Goal: Transaction & Acquisition: Purchase product/service

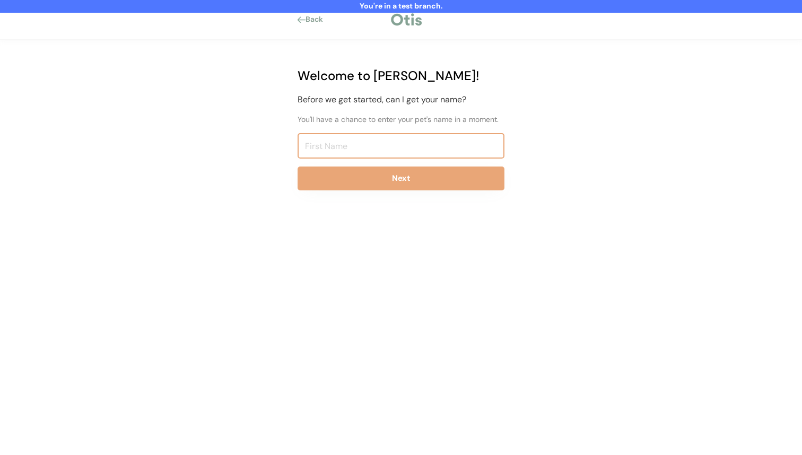
click at [366, 150] on input "input" at bounding box center [400, 145] width 207 height 25
type input "Niina Test819"
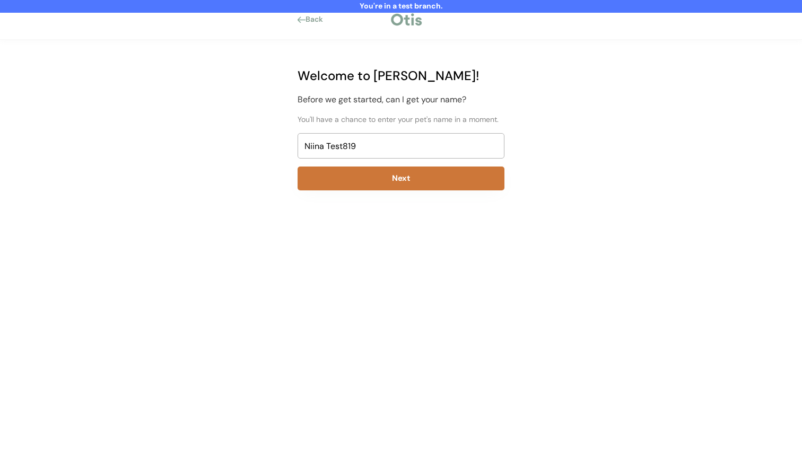
click at [384, 181] on button "Next" at bounding box center [400, 178] width 207 height 24
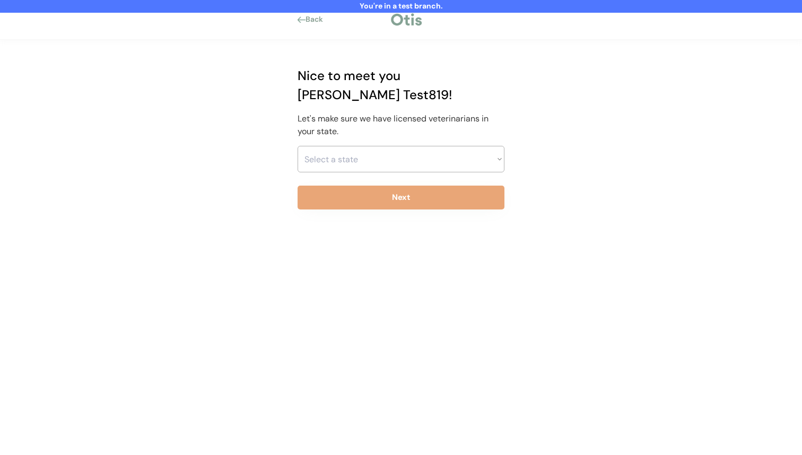
click at [376, 146] on select "Select a state [US_STATE] [US_STATE] [US_STATE] [US_STATE] [US_STATE] [US_STATE…" at bounding box center [400, 159] width 207 height 27
select select ""1348695171700984260__LOOKUP__1703261330894x541121467086235900""
click at [297, 146] on select "Select a state [US_STATE] [US_STATE] [US_STATE] [US_STATE] [US_STATE] [US_STATE…" at bounding box center [400, 159] width 207 height 27
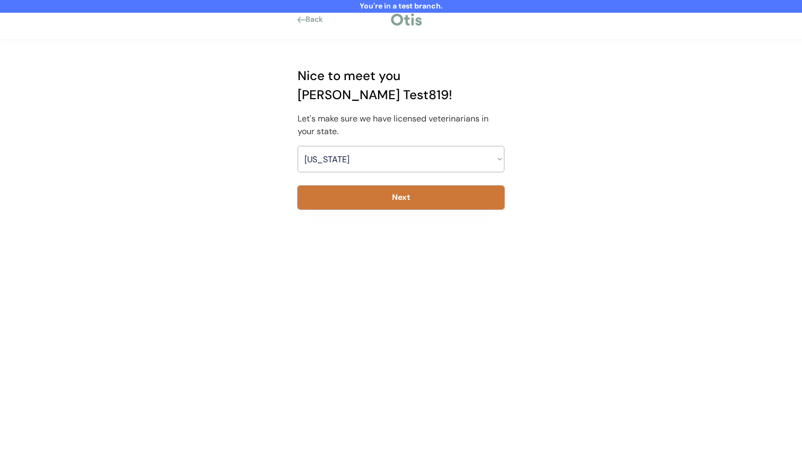
click at [381, 186] on button "Next" at bounding box center [400, 198] width 207 height 24
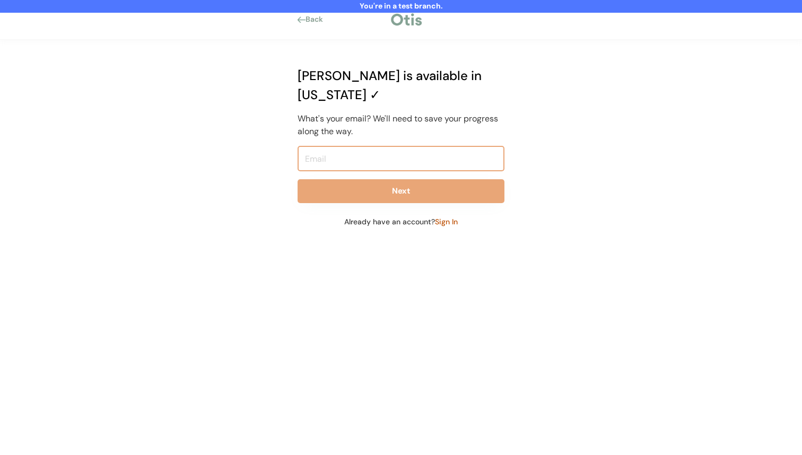
click at [388, 147] on input "email" at bounding box center [400, 158] width 207 height 25
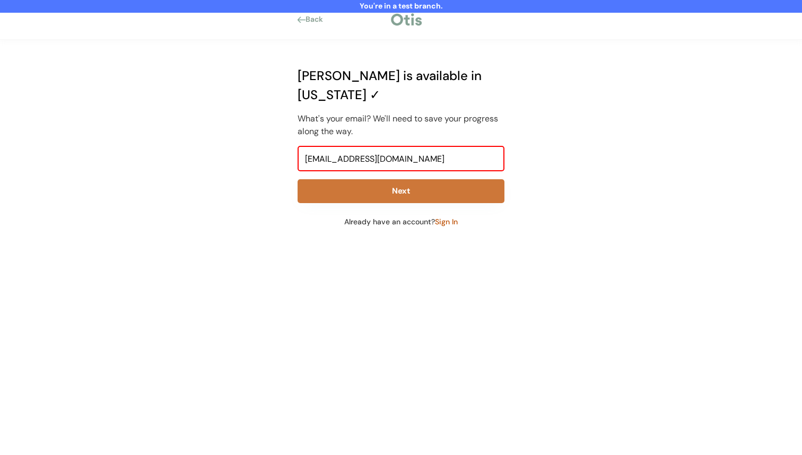
type input "[EMAIL_ADDRESS][DOMAIN_NAME]"
click at [390, 179] on button "Next" at bounding box center [400, 191] width 207 height 24
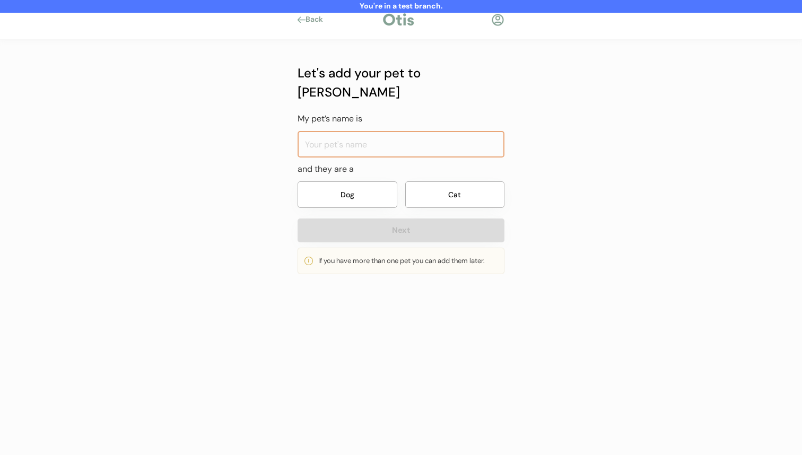
click at [356, 135] on input "input" at bounding box center [400, 144] width 207 height 27
type input "Geraldine"
click at [384, 184] on button "Dog" at bounding box center [347, 194] width 100 height 27
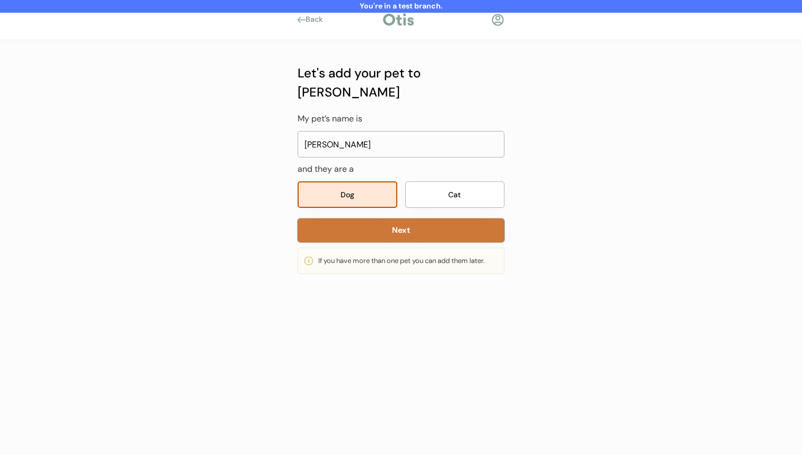
click at [385, 218] on button "Next" at bounding box center [400, 230] width 207 height 24
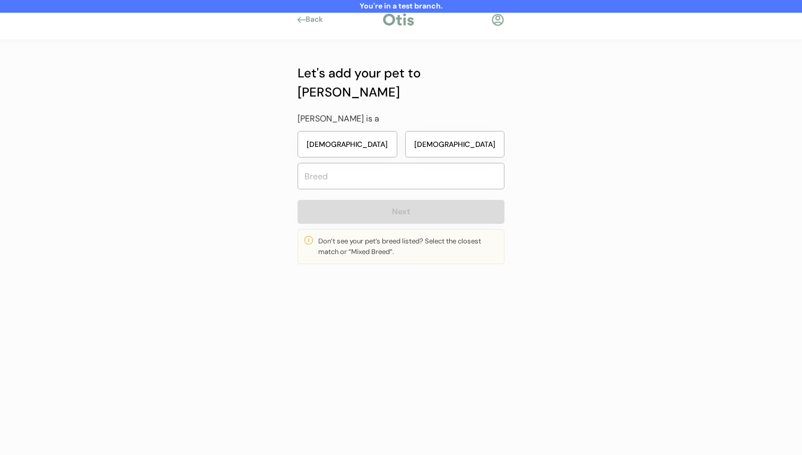
click at [385, 131] on button "Female" at bounding box center [347, 144] width 100 height 27
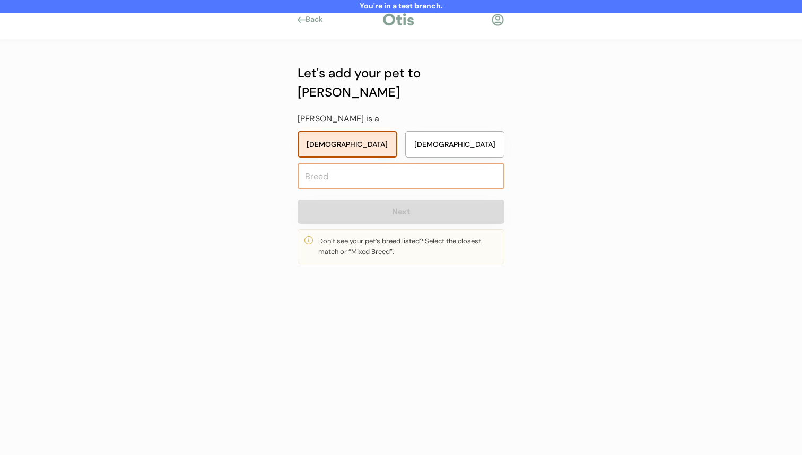
click at [413, 163] on input "text" at bounding box center [400, 176] width 207 height 27
type input "mixed"
type input "mixed Breed"
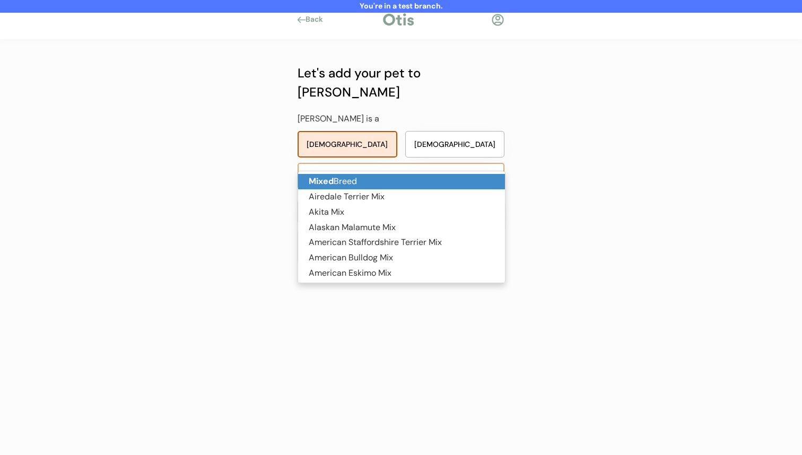
click at [406, 181] on p "Mixed Breed" at bounding box center [401, 181] width 207 height 15
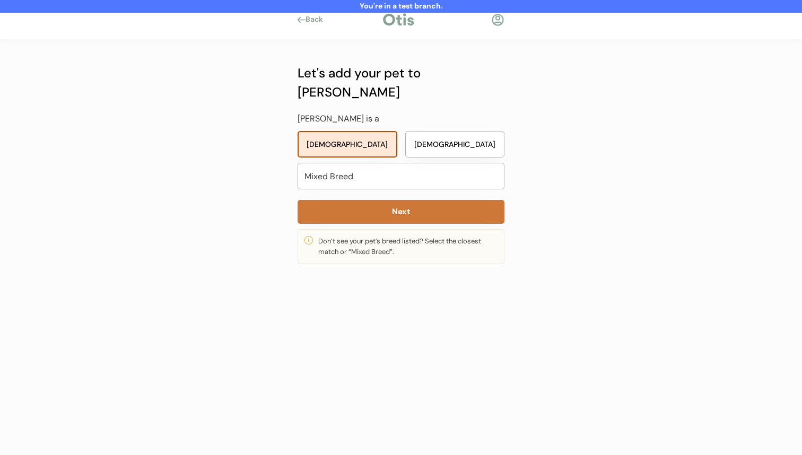
type input "Mixed Breed"
click at [406, 200] on button "Next" at bounding box center [400, 212] width 207 height 24
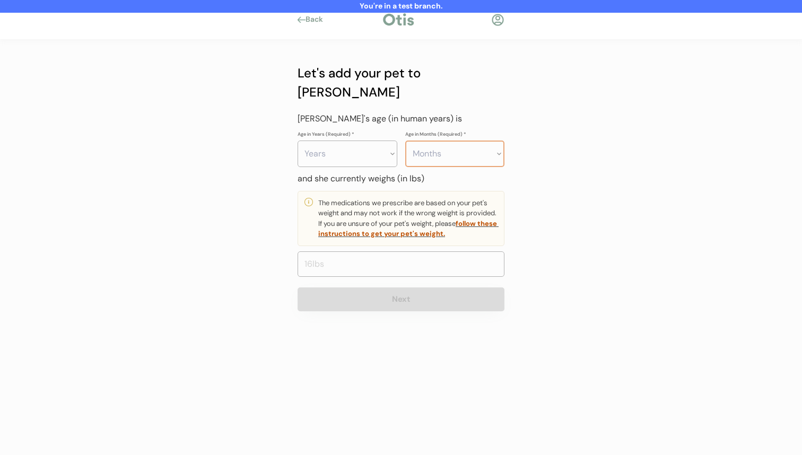
click at [429, 140] on select "Months 0 1 2 3 4 5 6 7 8 9 10 11" at bounding box center [455, 153] width 100 height 27
select select "4"
click at [405, 140] on select "Months 0 1 2 3 4 5 6 7 8 9 10 11" at bounding box center [455, 153] width 100 height 27
click at [351, 140] on select "Years 0 1 2 3 4 5 6 7 8 9 10 11 12 13 14 15 16 17 18 19 20" at bounding box center [347, 153] width 100 height 27
select select "4"
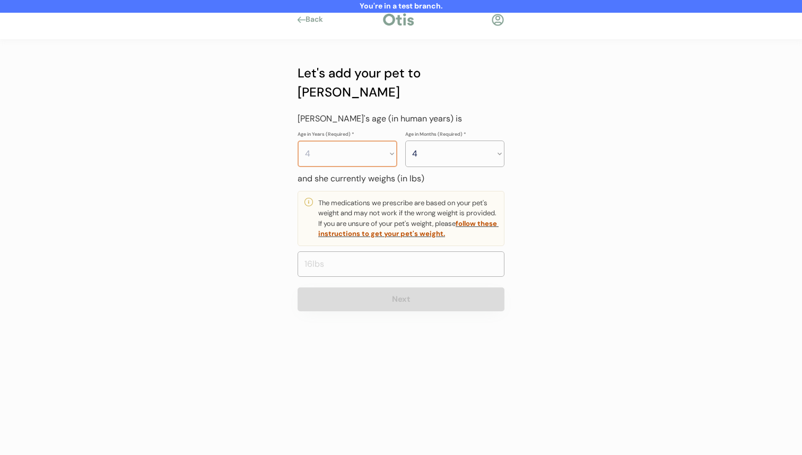
click at [297, 140] on select "Years 0 1 2 3 4 5 6 7 8 9 10 11 12 13 14 15 16 17 18 19 20" at bounding box center [347, 153] width 100 height 27
click at [387, 251] on input "input" at bounding box center [400, 263] width 207 height 25
type input "55.0"
click at [411, 287] on button "Next" at bounding box center [400, 299] width 207 height 24
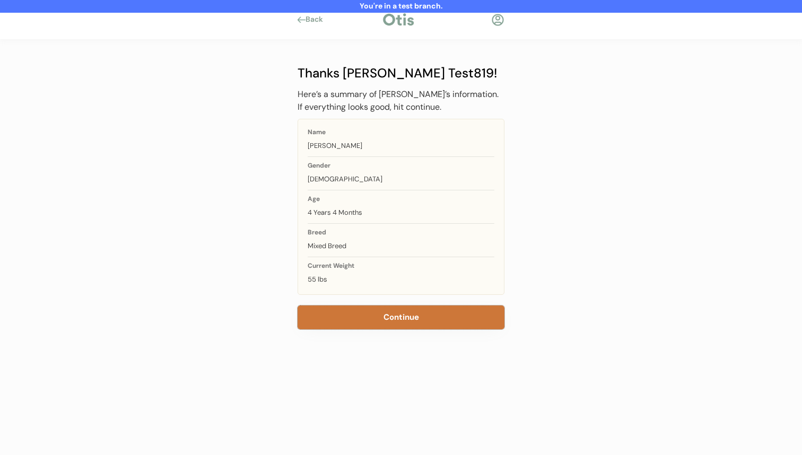
click at [396, 310] on button "Continue" at bounding box center [400, 317] width 207 height 24
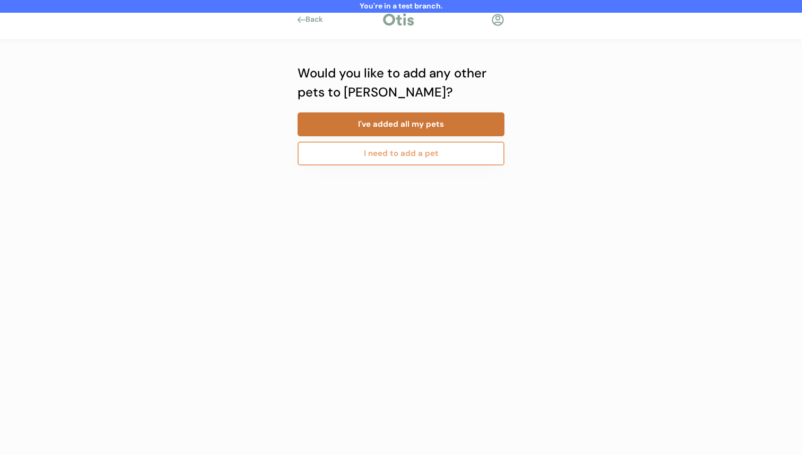
click at [408, 127] on button "I've added all my pets" at bounding box center [400, 124] width 207 height 24
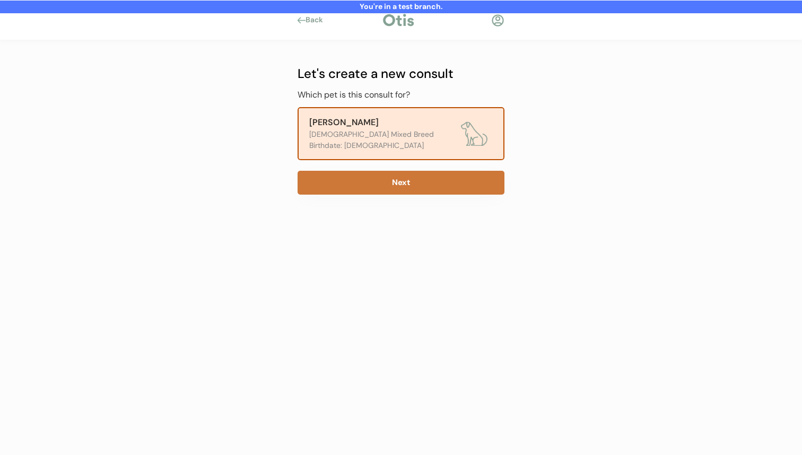
click at [393, 183] on button "Next" at bounding box center [400, 183] width 207 height 24
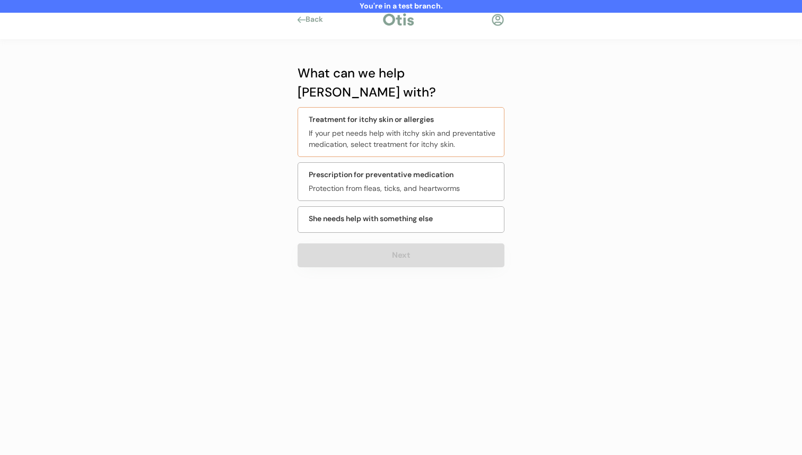
click at [377, 128] on div "If your pet needs help with itchy skin and preventative medication, select trea…" at bounding box center [403, 139] width 189 height 22
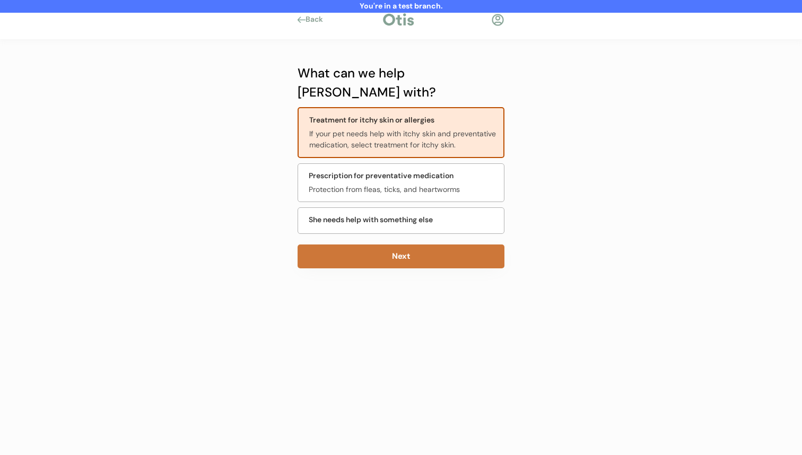
click at [391, 246] on button "Next" at bounding box center [400, 256] width 207 height 24
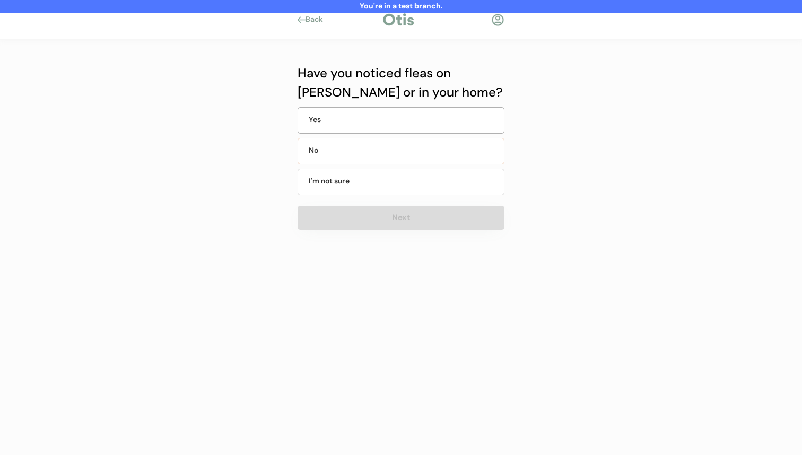
click at [392, 147] on div "No" at bounding box center [400, 151] width 207 height 27
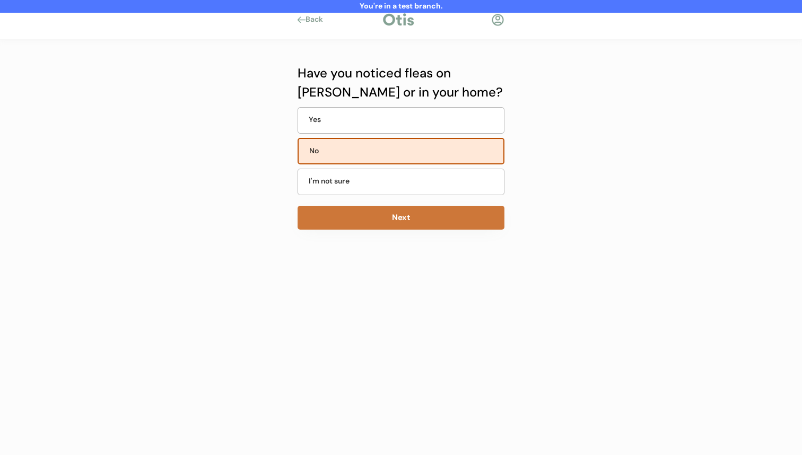
click at [391, 220] on button "Next" at bounding box center [400, 218] width 207 height 24
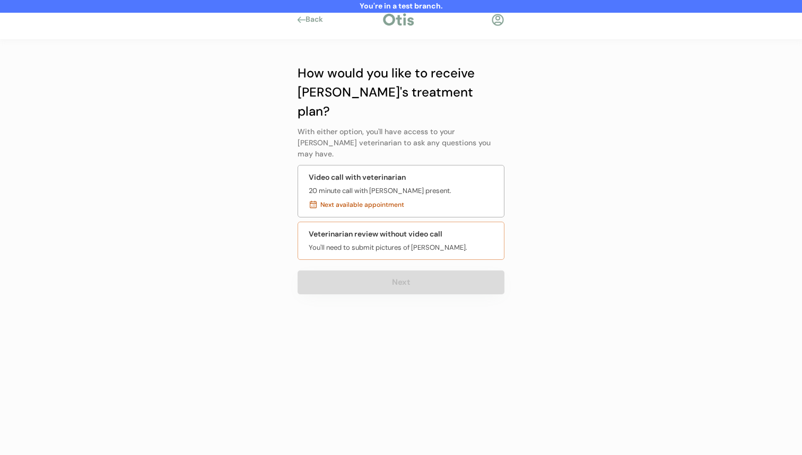
click at [385, 242] on div "You'll need to submit pictures of Geraldine." at bounding box center [388, 247] width 158 height 11
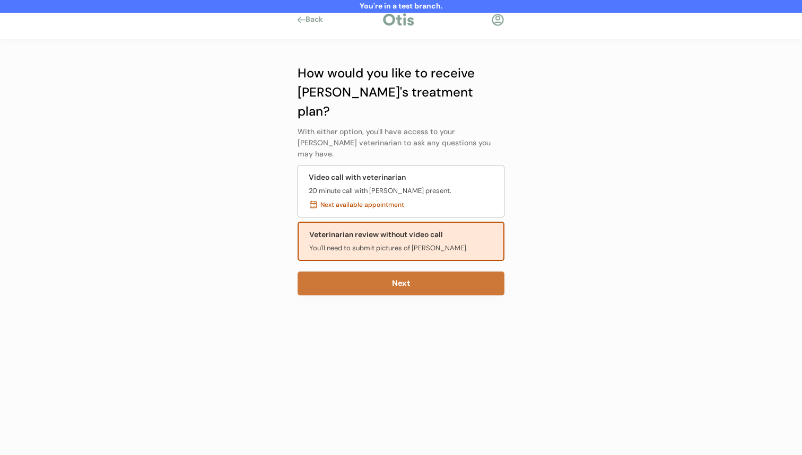
click at [382, 271] on button "Next" at bounding box center [400, 283] width 207 height 24
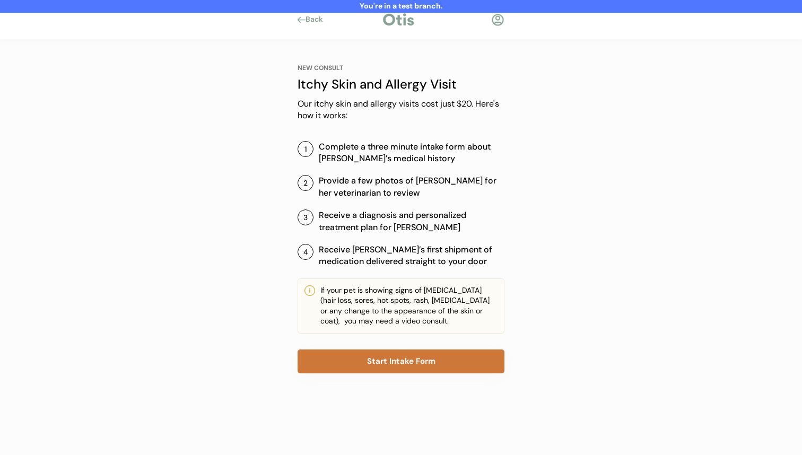
click at [386, 366] on button "Start Intake Form" at bounding box center [400, 361] width 207 height 24
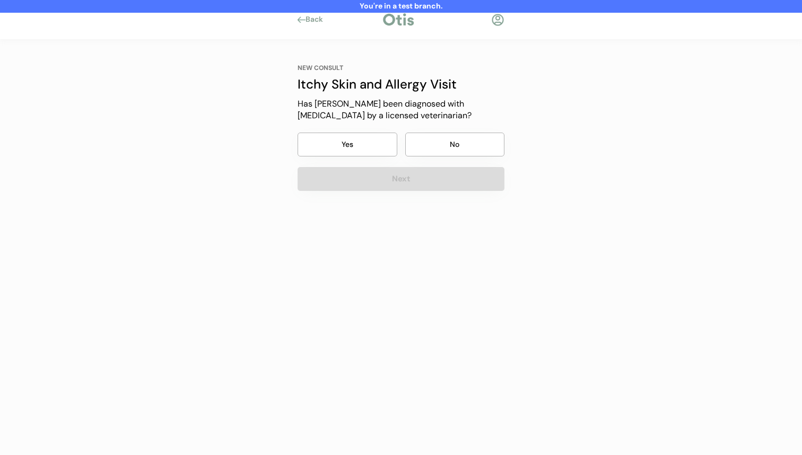
click at [460, 134] on button "No" at bounding box center [455, 145] width 100 height 24
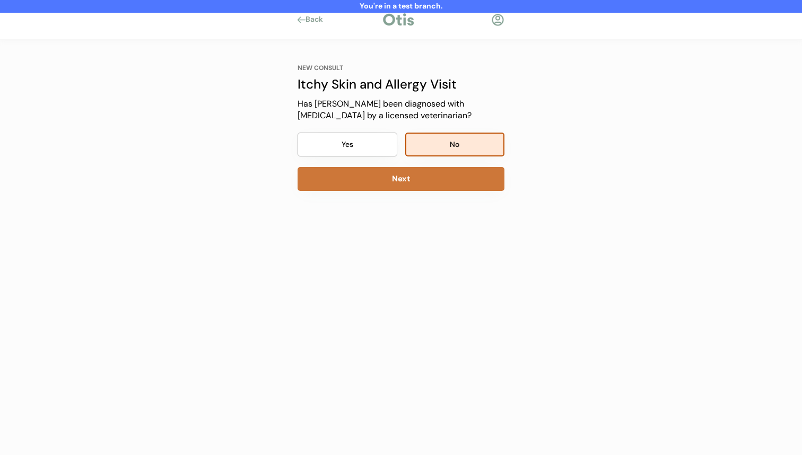
click at [443, 177] on button "Next" at bounding box center [400, 179] width 207 height 24
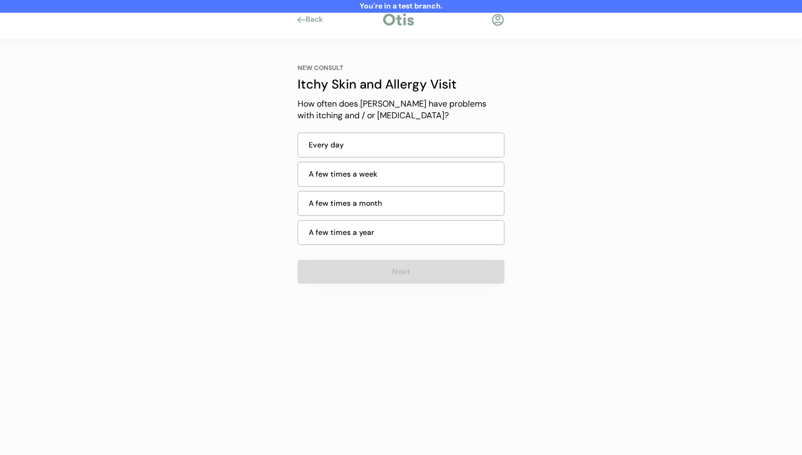
click at [436, 183] on div "A few times a week" at bounding box center [400, 174] width 207 height 25
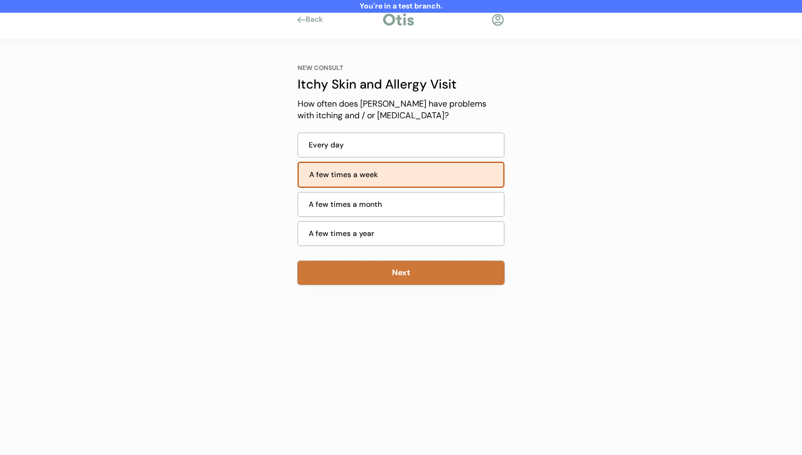
click at [400, 270] on button "Next" at bounding box center [400, 273] width 207 height 24
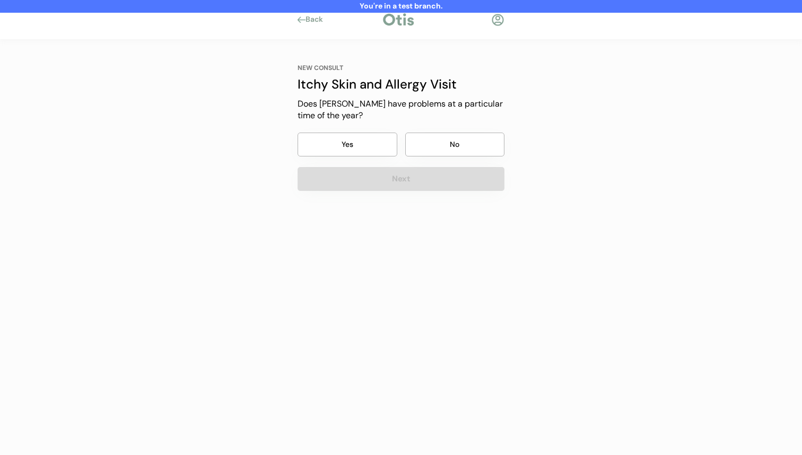
click at [454, 135] on button "No" at bounding box center [455, 145] width 100 height 24
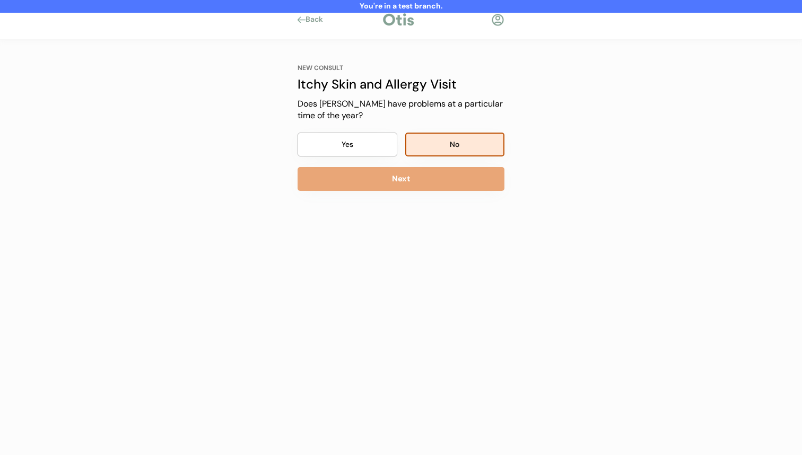
click at [449, 167] on button "Next" at bounding box center [400, 179] width 207 height 24
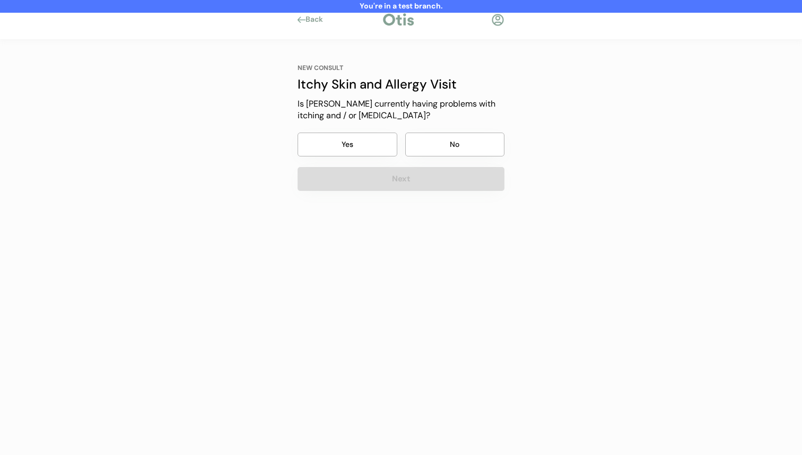
click at [459, 146] on button "No" at bounding box center [455, 145] width 100 height 24
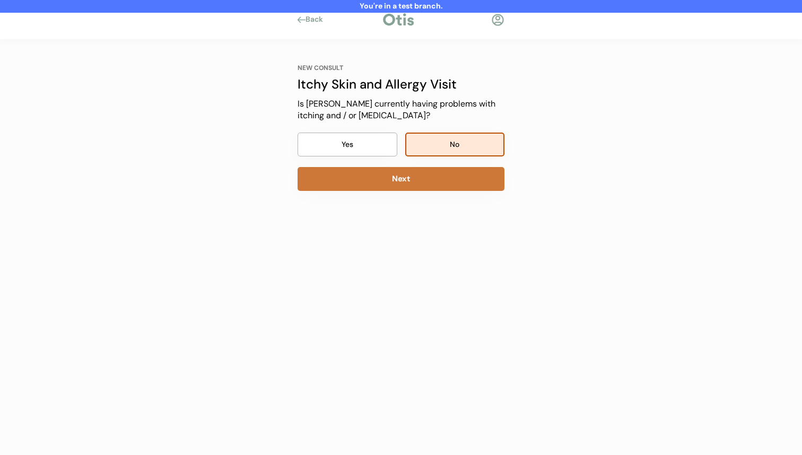
click at [449, 177] on button "Next" at bounding box center [400, 179] width 207 height 24
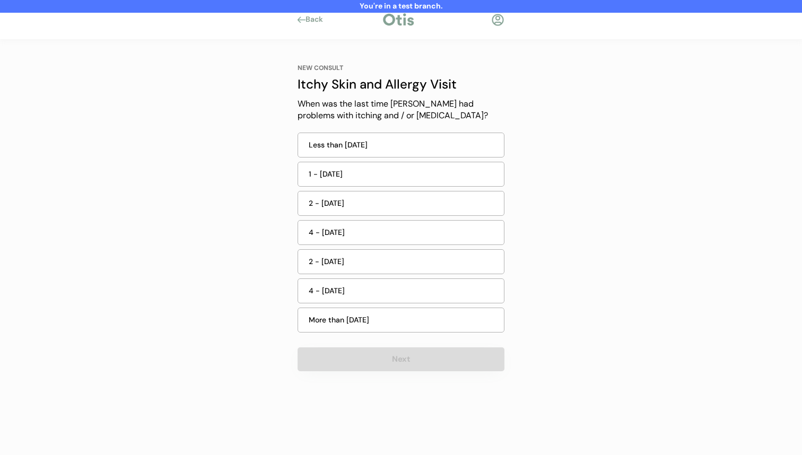
click at [460, 149] on div "Less than 7 days ago" at bounding box center [403, 144] width 189 height 11
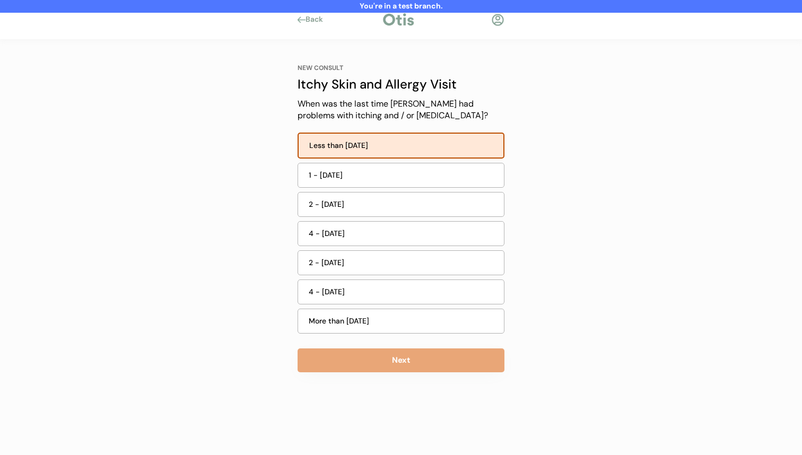
click at [412, 349] on button "Next" at bounding box center [400, 360] width 207 height 24
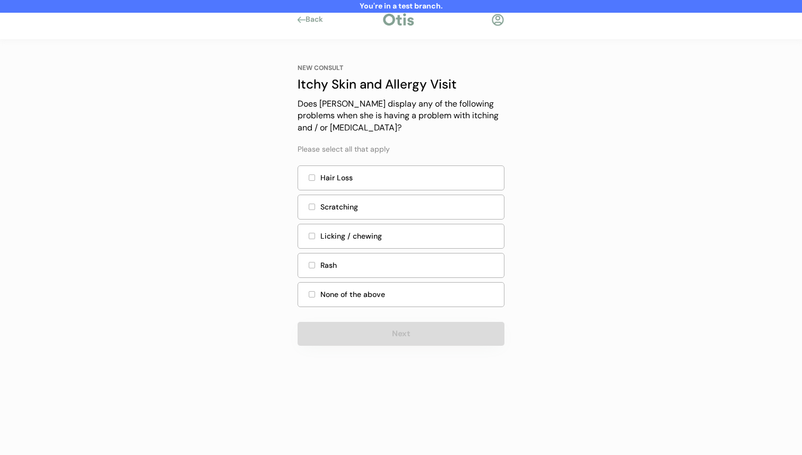
click at [444, 175] on div "Hair Loss" at bounding box center [408, 177] width 177 height 11
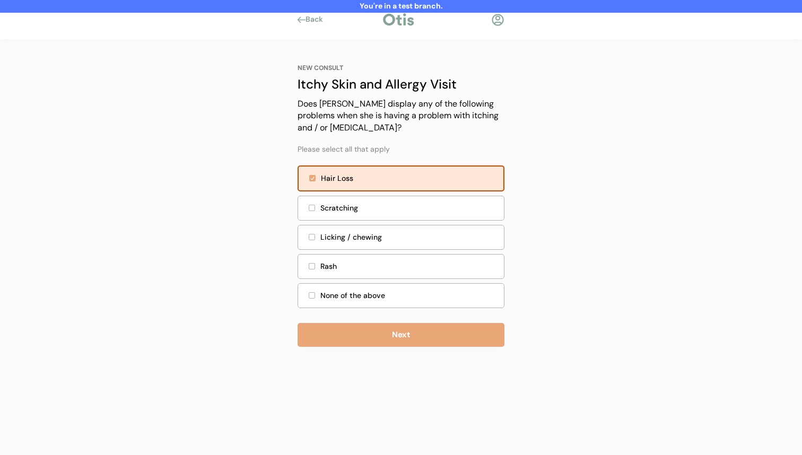
click at [405, 343] on button "Next" at bounding box center [400, 335] width 207 height 24
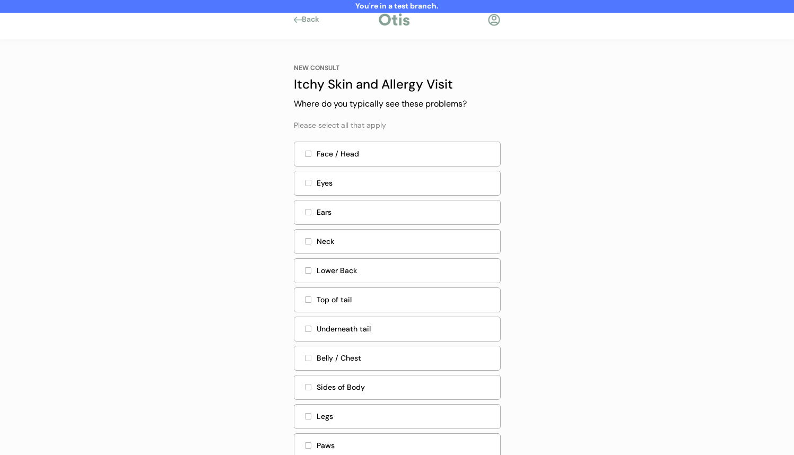
click at [438, 206] on div "Ears" at bounding box center [397, 212] width 207 height 25
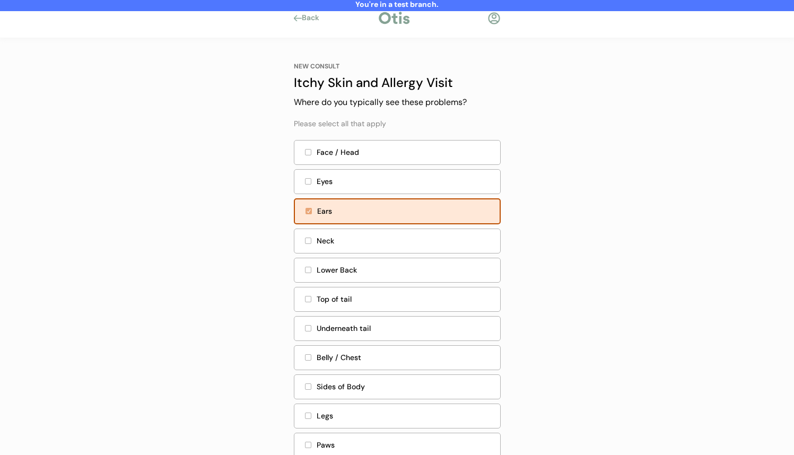
scroll to position [2, 0]
click at [403, 192] on div "Eyes" at bounding box center [397, 181] width 207 height 25
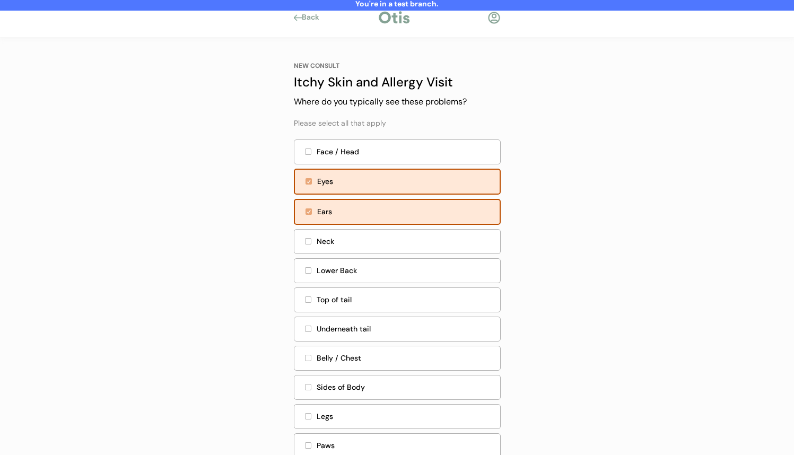
click at [398, 275] on div "Lower Back" at bounding box center [404, 270] width 177 height 11
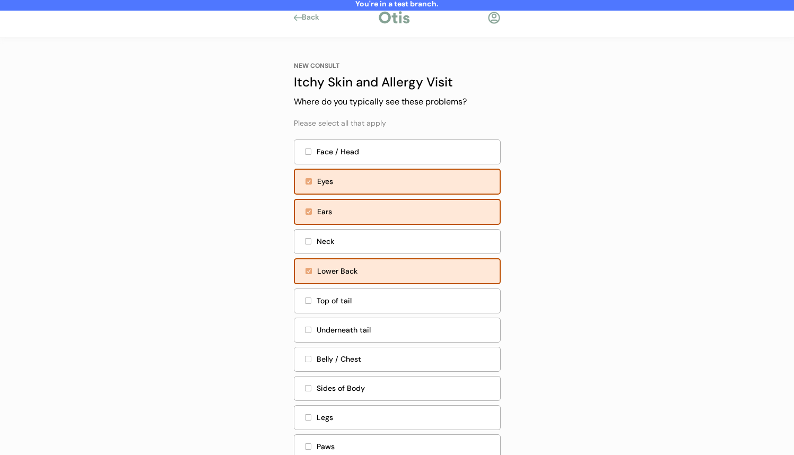
click at [407, 208] on div "Ears" at bounding box center [405, 211] width 176 height 11
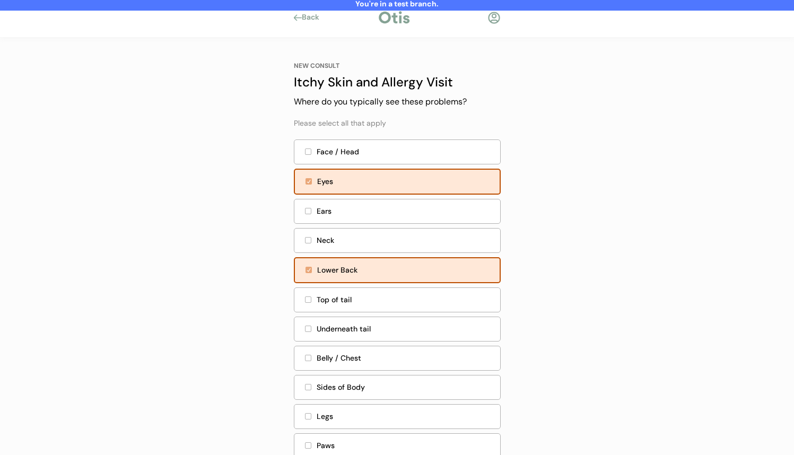
click at [409, 179] on div "Eyes" at bounding box center [405, 181] width 176 height 11
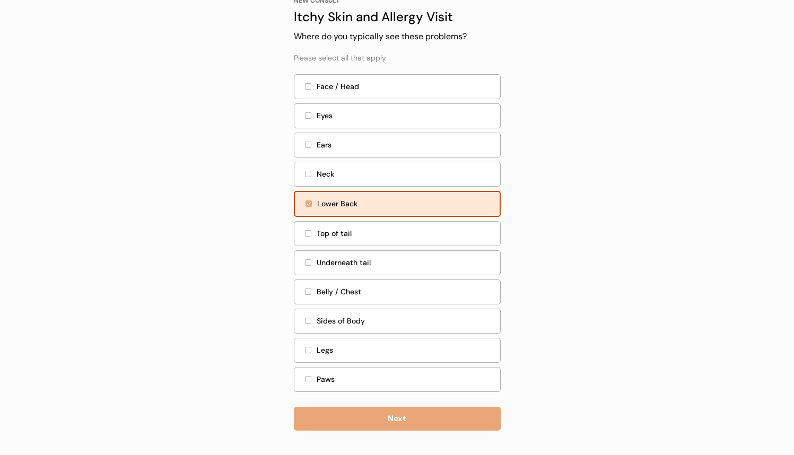
scroll to position [68, 0]
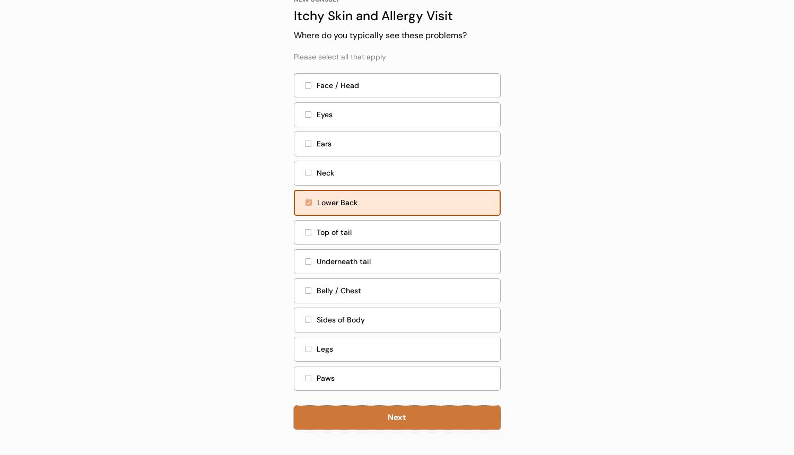
click at [397, 424] on button "Next" at bounding box center [397, 418] width 207 height 24
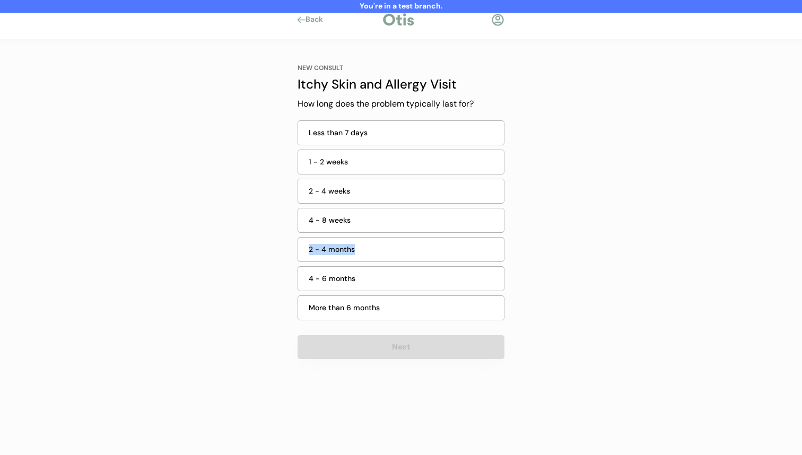
click at [429, 244] on div "2 - 4 months" at bounding box center [403, 249] width 189 height 11
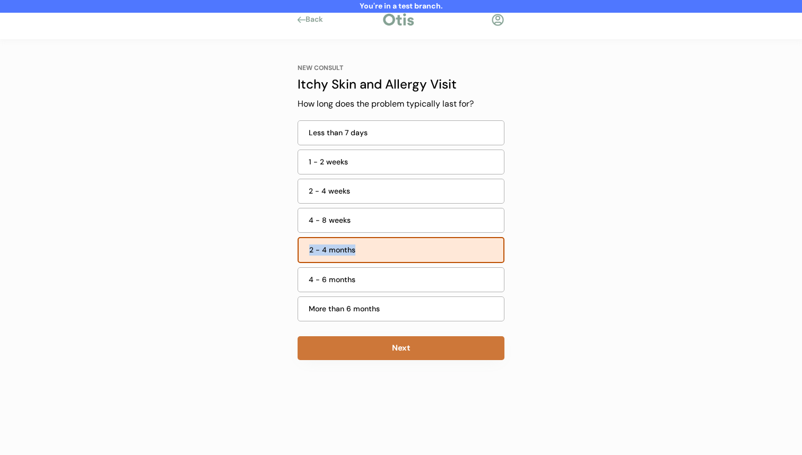
click at [404, 356] on button "Next" at bounding box center [400, 348] width 207 height 24
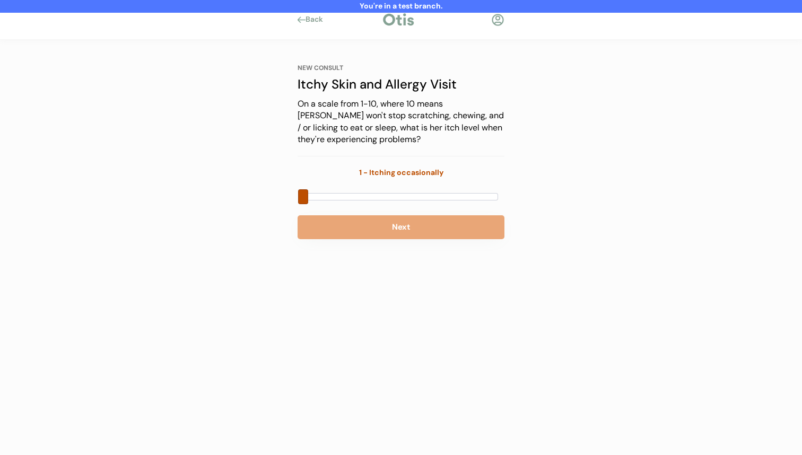
click at [426, 199] on div at bounding box center [400, 196] width 195 height 7
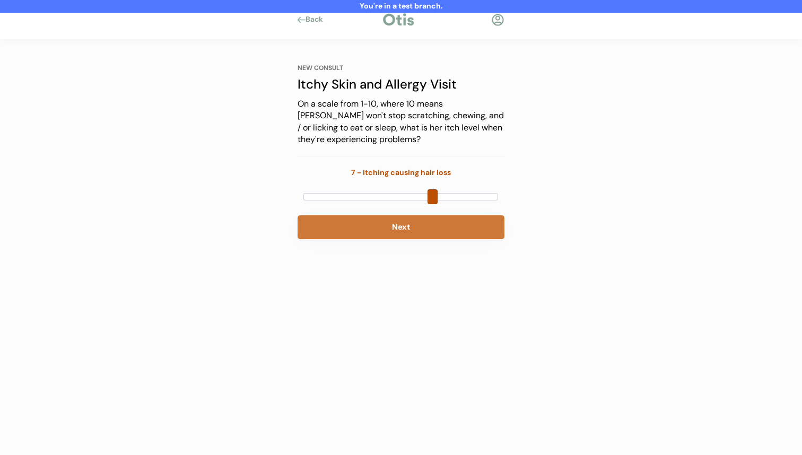
click at [422, 225] on button "Next" at bounding box center [400, 227] width 207 height 24
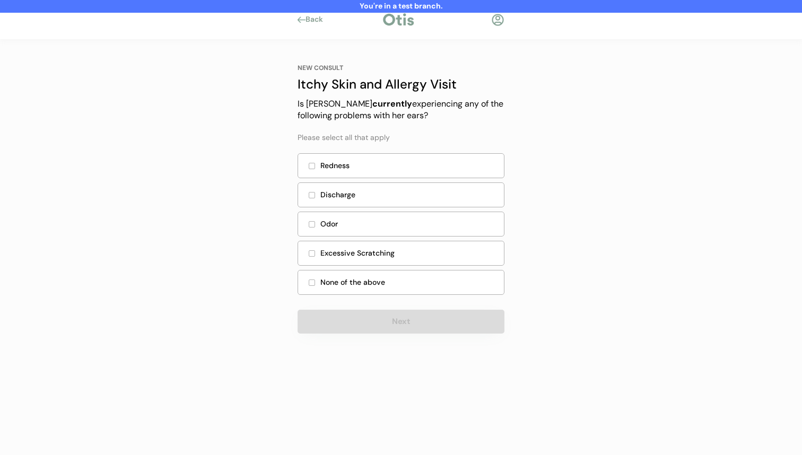
click at [428, 206] on div "Discharge" at bounding box center [400, 194] width 207 height 25
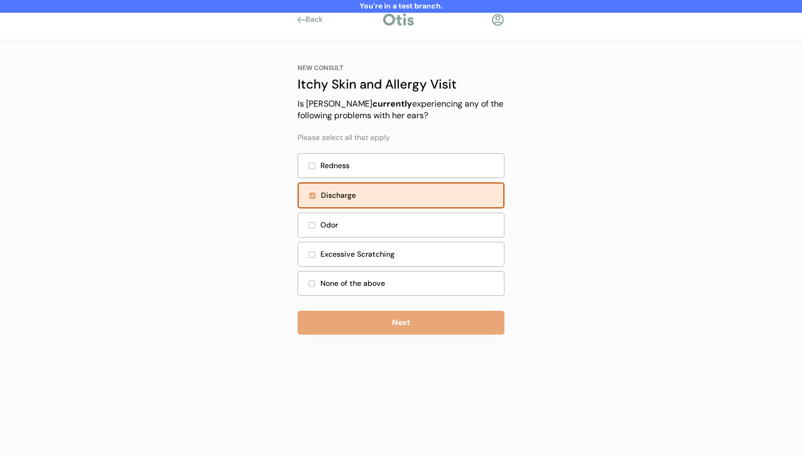
click at [413, 285] on div "None of the above" at bounding box center [408, 283] width 177 height 11
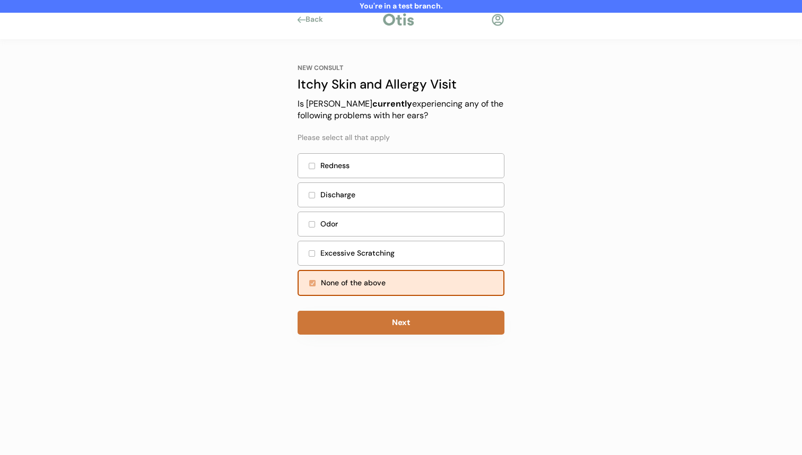
click at [401, 320] on button "Next" at bounding box center [400, 323] width 207 height 24
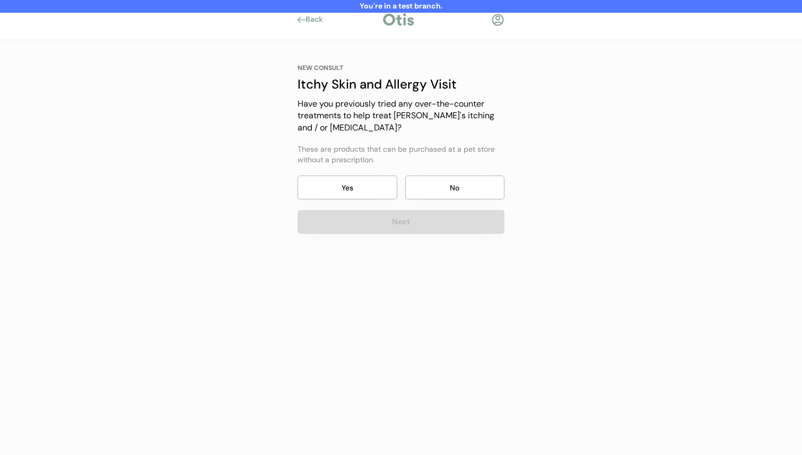
click at [441, 188] on button "No" at bounding box center [455, 187] width 100 height 24
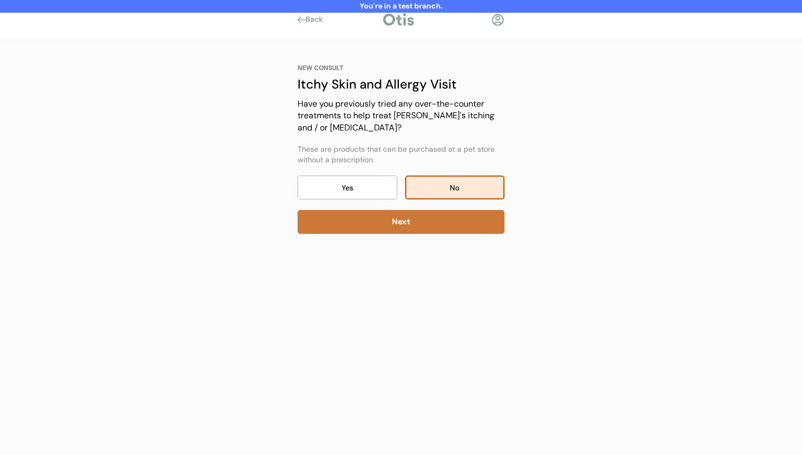
click at [436, 218] on button "Next" at bounding box center [400, 222] width 207 height 24
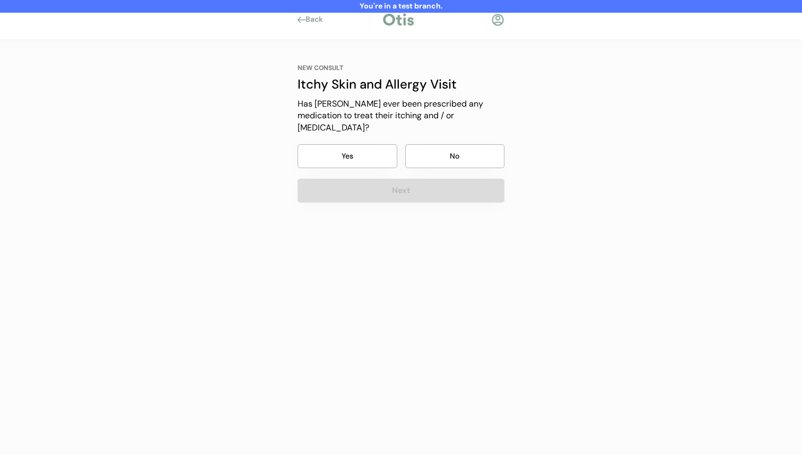
click at [456, 126] on div "NEW CONSULT Itchy Skin and Allergy Visit Has Geraldine ever been prescribed any…" at bounding box center [400, 133] width 207 height 139
click at [438, 154] on button "No" at bounding box center [455, 156] width 100 height 24
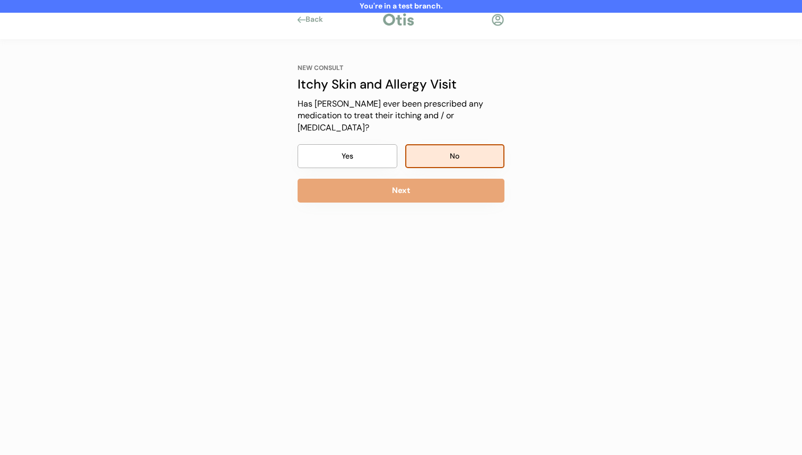
click at [429, 179] on button "Next" at bounding box center [400, 191] width 207 height 24
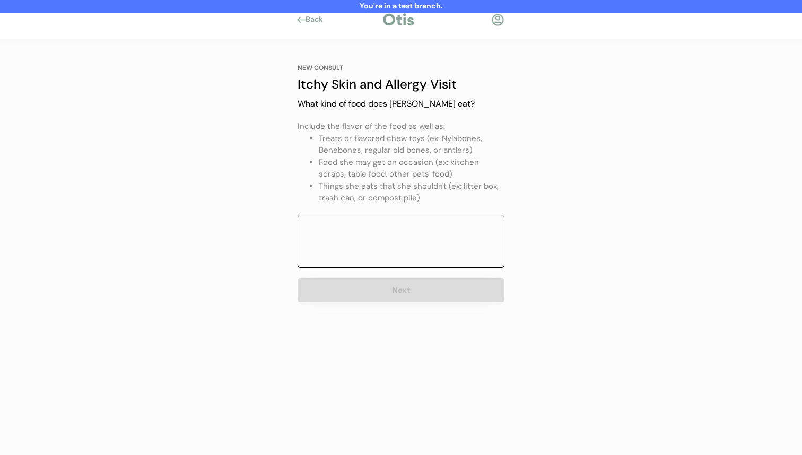
click at [388, 257] on textarea at bounding box center [400, 241] width 207 height 53
type textarea "tktkt"
click at [420, 316] on div "NEW CONSULT Itchy Skin and Allergy Visit Our itchy skin and allergy visits cost…" at bounding box center [400, 183] width 239 height 286
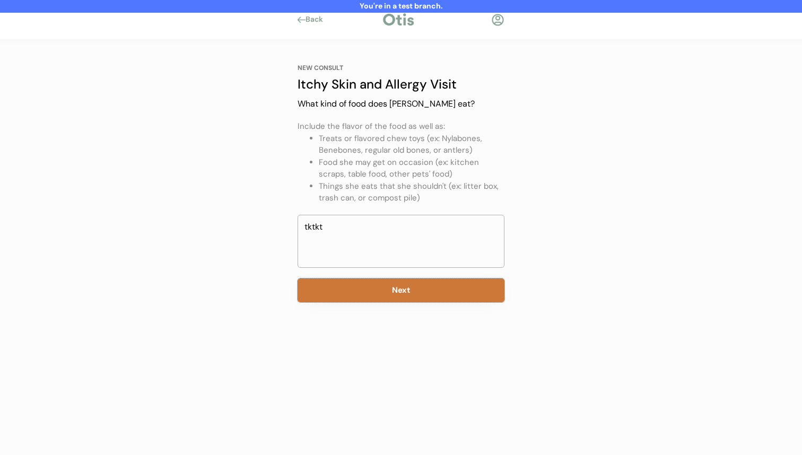
click at [413, 289] on button "Next" at bounding box center [400, 290] width 207 height 24
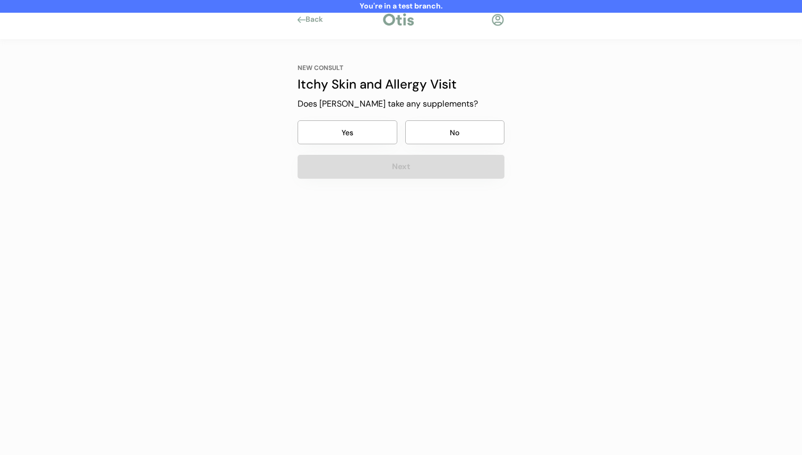
click at [429, 155] on button "Next" at bounding box center [400, 167] width 207 height 24
click at [431, 135] on button "No" at bounding box center [455, 132] width 100 height 24
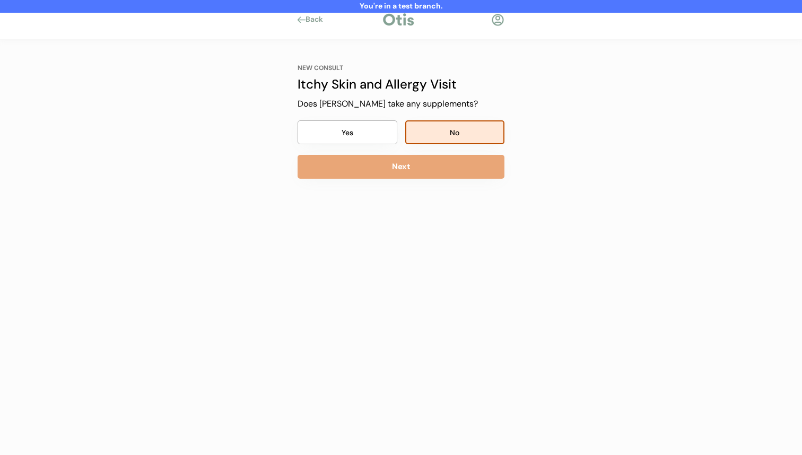
click at [425, 166] on button "Next" at bounding box center [400, 167] width 207 height 24
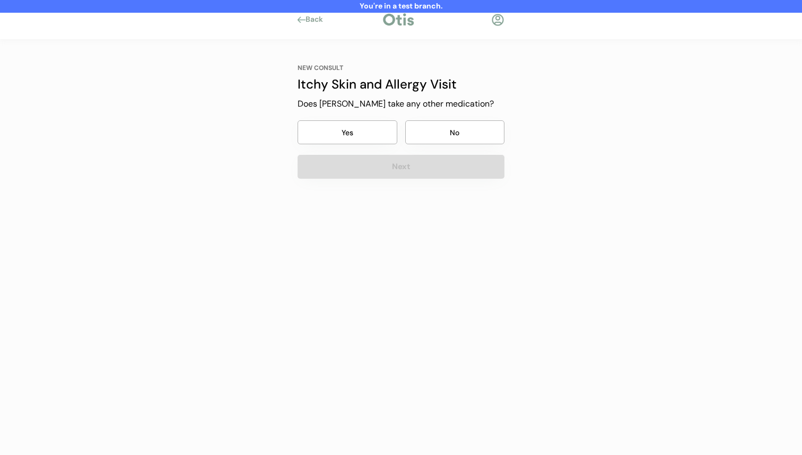
click at [440, 138] on button "No" at bounding box center [455, 132] width 100 height 24
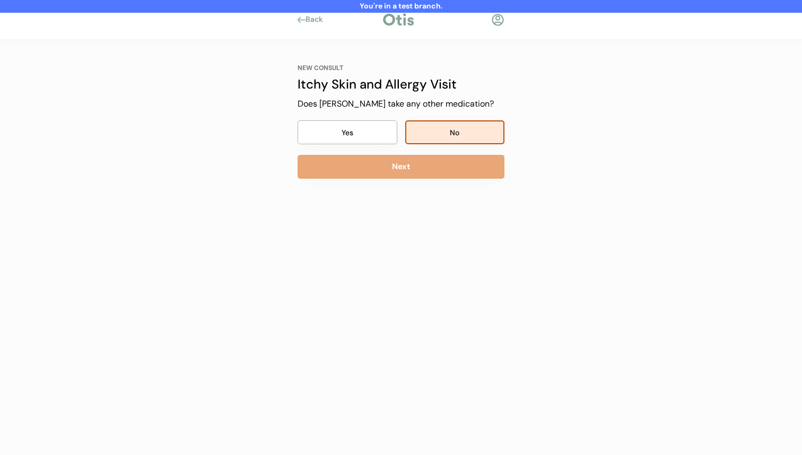
click at [427, 167] on button "Next" at bounding box center [400, 167] width 207 height 24
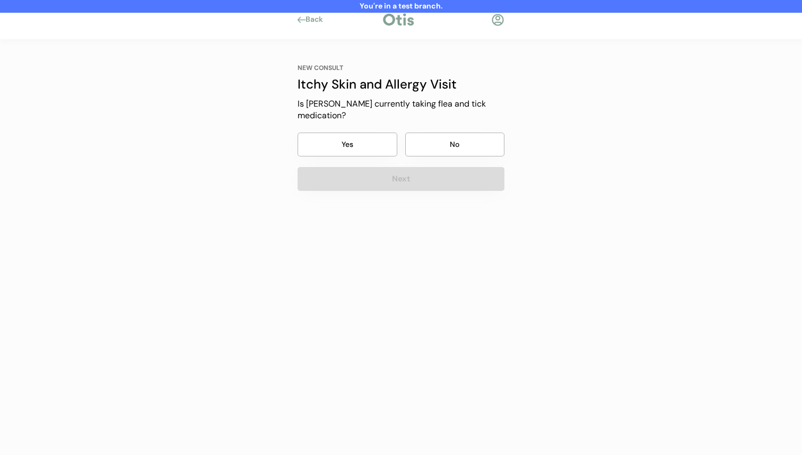
click at [434, 153] on button "No" at bounding box center [455, 145] width 100 height 24
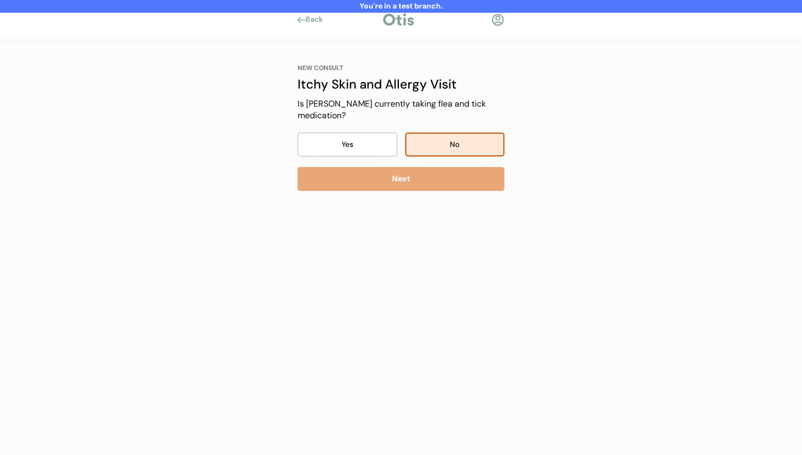
click at [427, 182] on button "Next" at bounding box center [400, 179] width 207 height 24
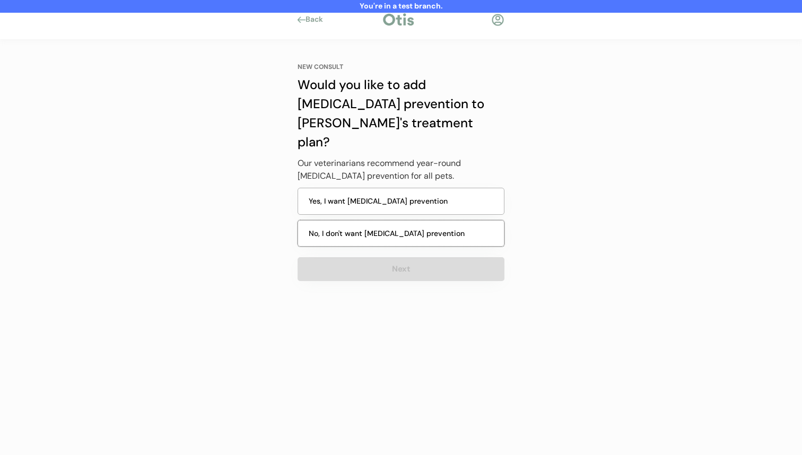
click at [409, 220] on button "No, I don't want heartworm prevention" at bounding box center [400, 233] width 207 height 27
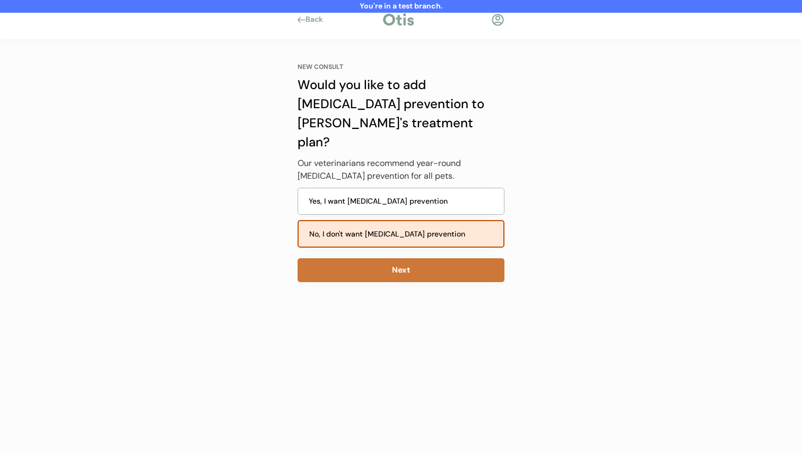
click at [395, 258] on button "Next" at bounding box center [400, 270] width 207 height 24
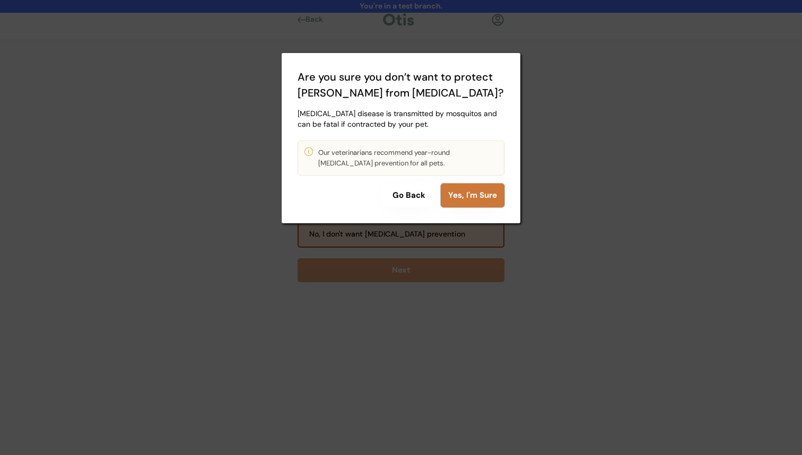
click at [462, 196] on button "Yes, I'm Sure" at bounding box center [473, 195] width 64 height 24
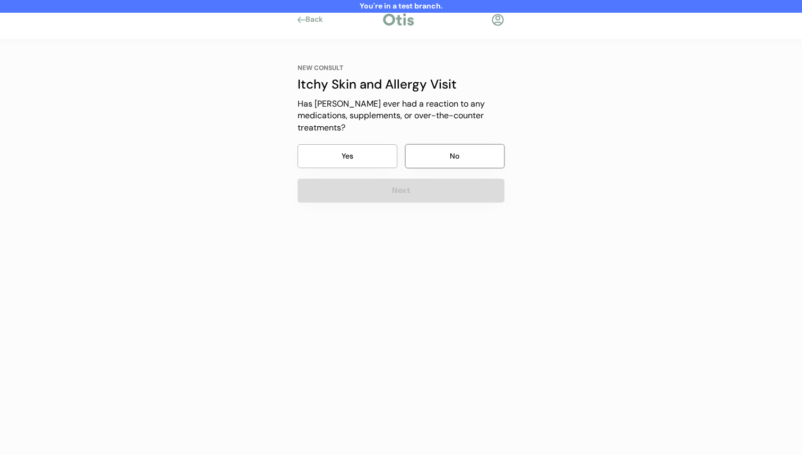
click at [444, 161] on button "No" at bounding box center [455, 156] width 100 height 24
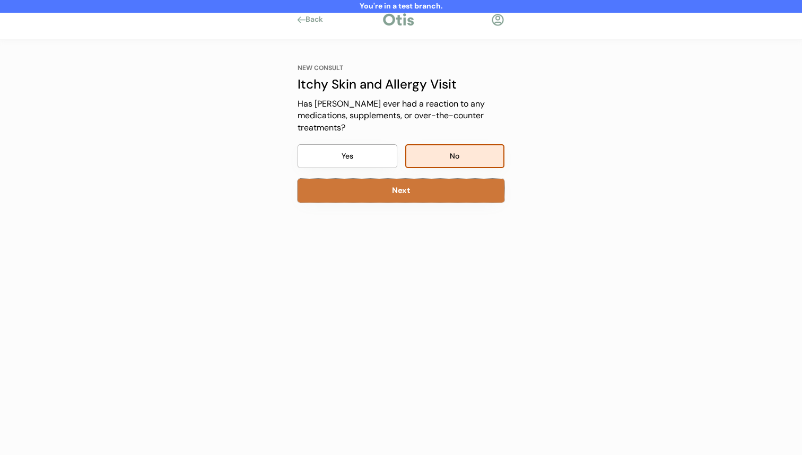
click at [433, 195] on button "Next" at bounding box center [400, 191] width 207 height 24
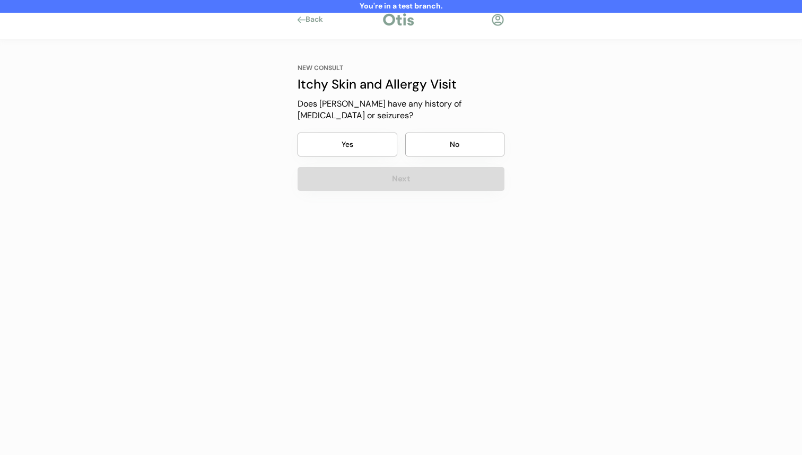
click at [450, 151] on button "No" at bounding box center [455, 145] width 100 height 24
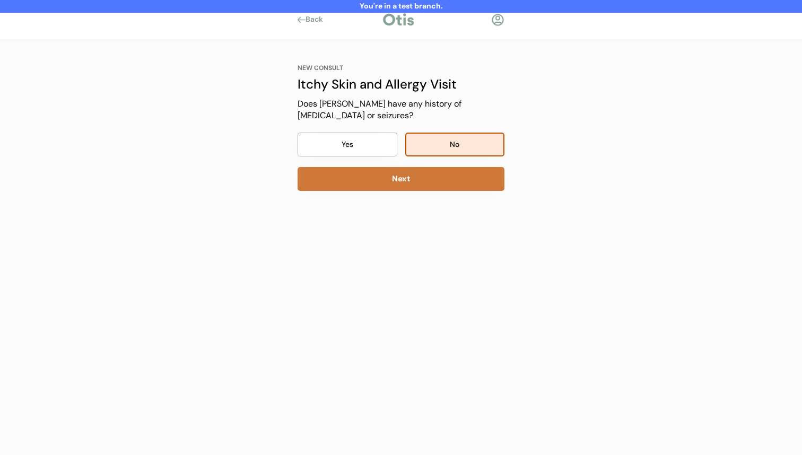
click at [442, 186] on button "Next" at bounding box center [400, 179] width 207 height 24
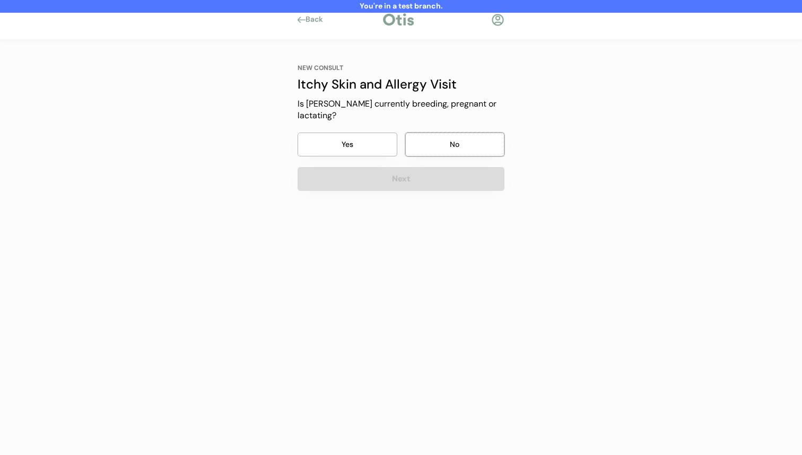
click at [447, 156] on button "No" at bounding box center [455, 145] width 100 height 24
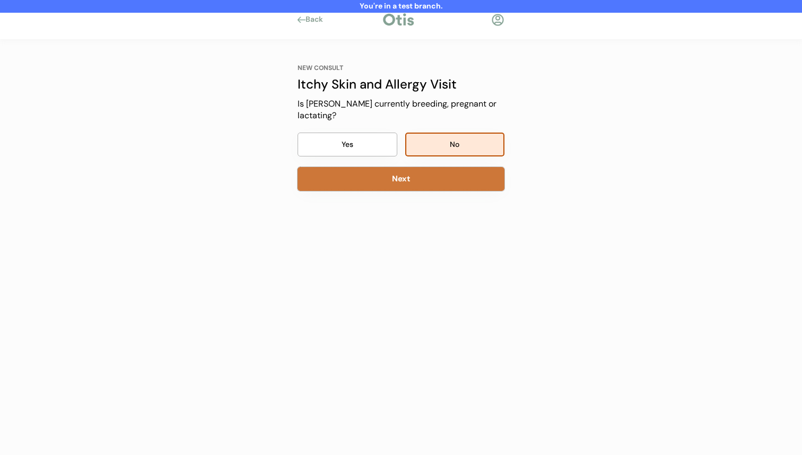
click at [438, 181] on button "Next" at bounding box center [400, 179] width 207 height 24
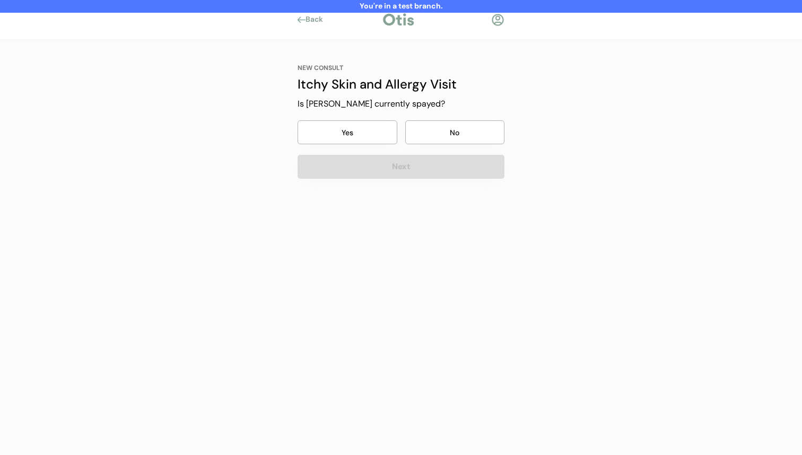
click at [443, 153] on div "NEW CONSULT Itchy Skin and Allergy Visit Is Geraldine currently spayed? Yes No …" at bounding box center [400, 121] width 207 height 115
click at [446, 143] on button "No" at bounding box center [455, 132] width 100 height 24
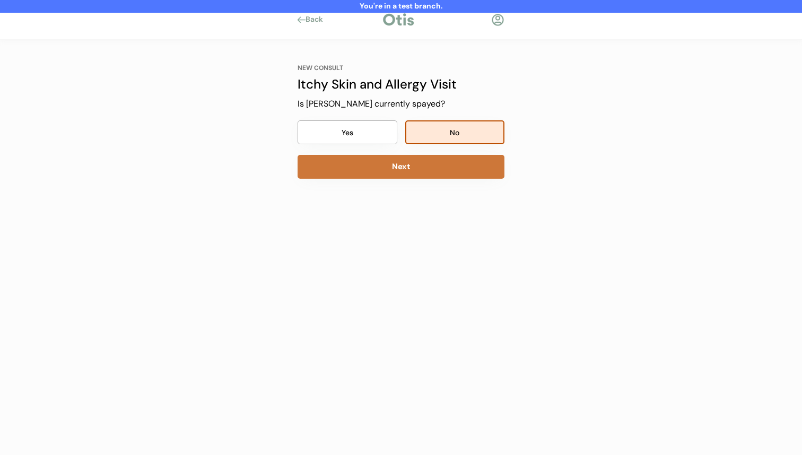
click at [441, 161] on button "Next" at bounding box center [400, 167] width 207 height 24
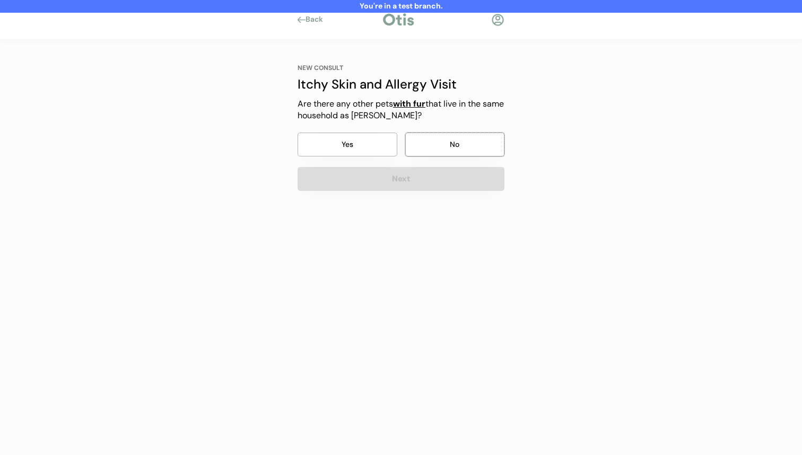
click at [447, 146] on button "No" at bounding box center [455, 145] width 100 height 24
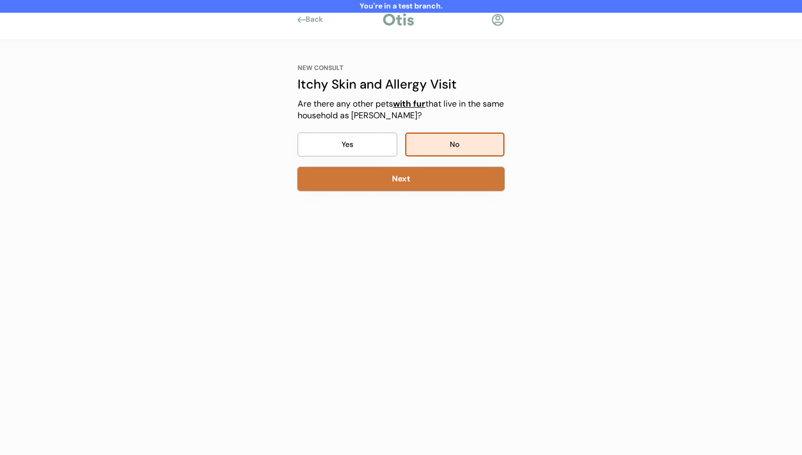
click at [429, 188] on button "Next" at bounding box center [400, 179] width 207 height 24
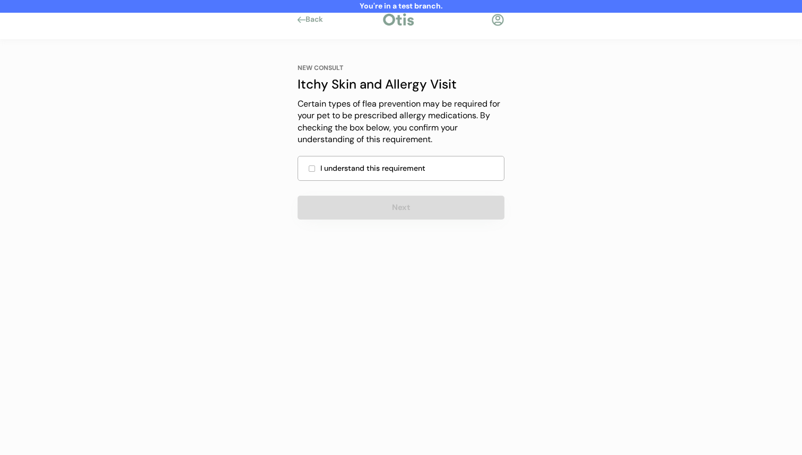
click at [428, 172] on div "I understand this requirement" at bounding box center [408, 168] width 177 height 11
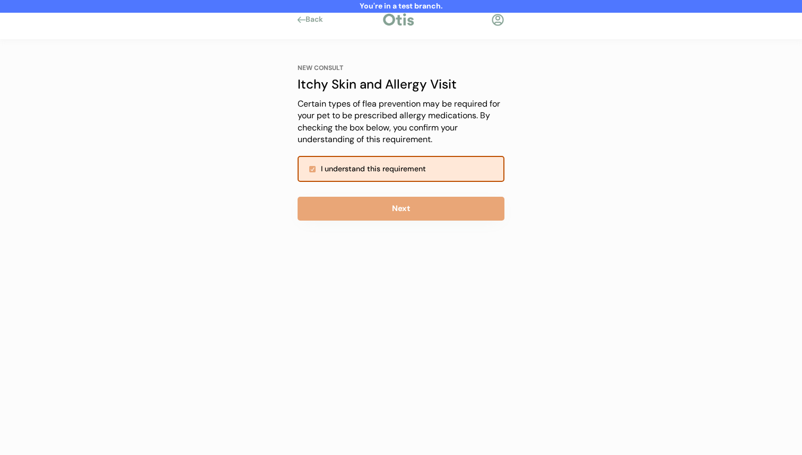
click at [415, 202] on button "Next" at bounding box center [400, 209] width 207 height 24
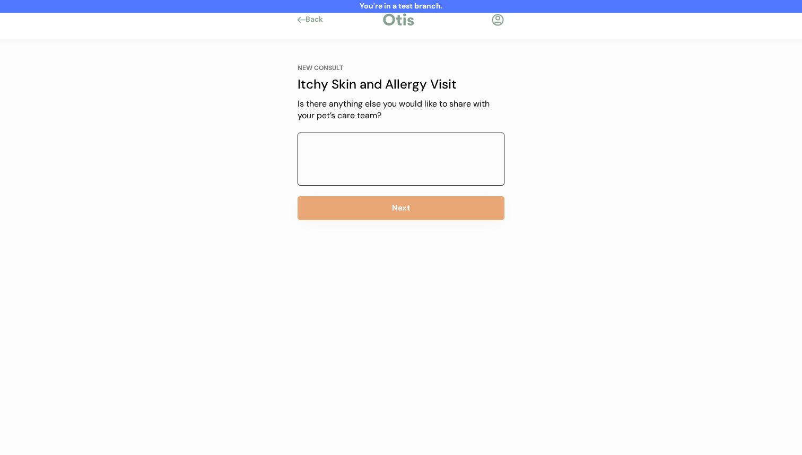
click at [418, 158] on textarea at bounding box center [400, 159] width 207 height 53
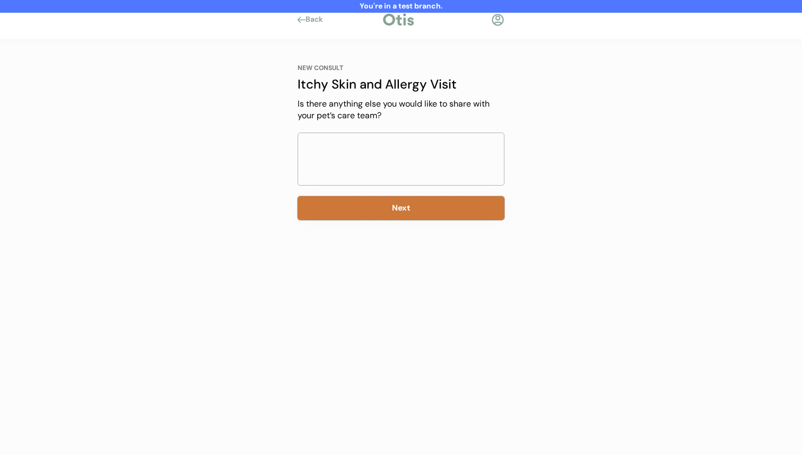
click at [400, 217] on button "Next" at bounding box center [400, 208] width 207 height 24
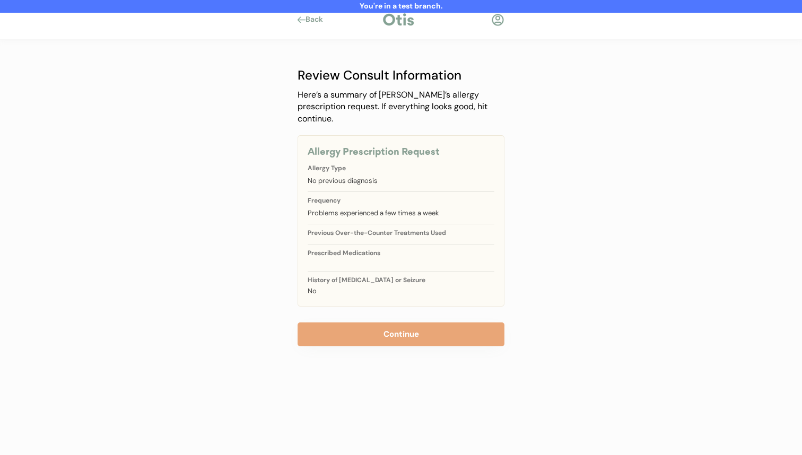
click at [393, 224] on div "Previous Over-the-Counter Treatments Used" at bounding box center [400, 231] width 187 height 15
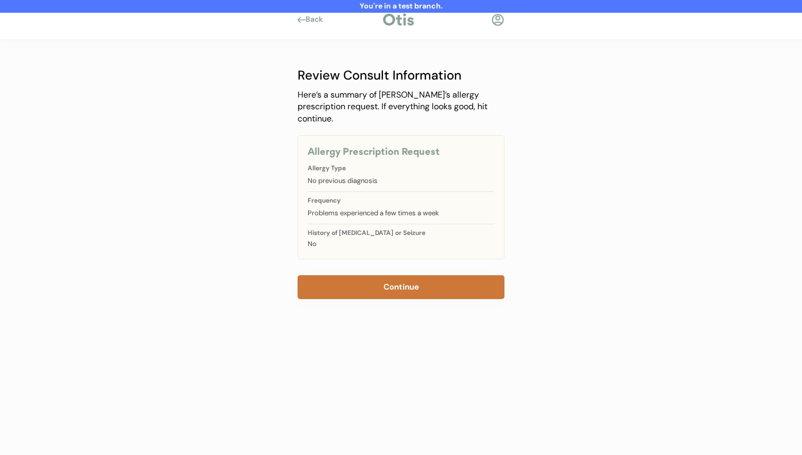
click at [371, 279] on button "Continue" at bounding box center [400, 287] width 207 height 24
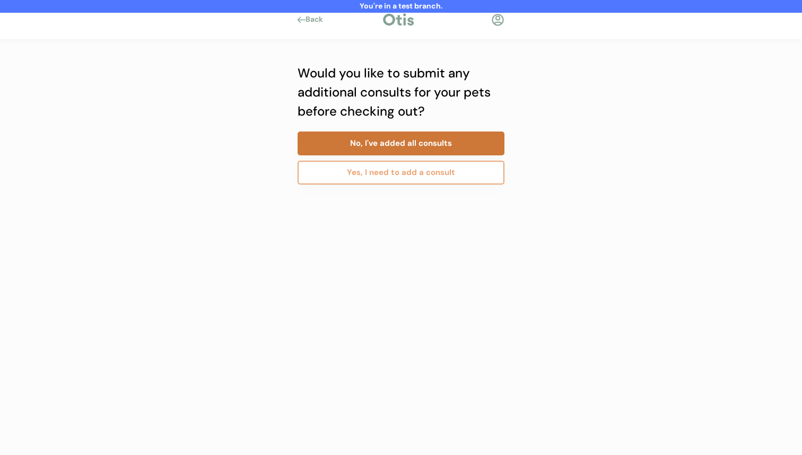
click at [412, 144] on button "No, I've added all consults" at bounding box center [400, 143] width 207 height 24
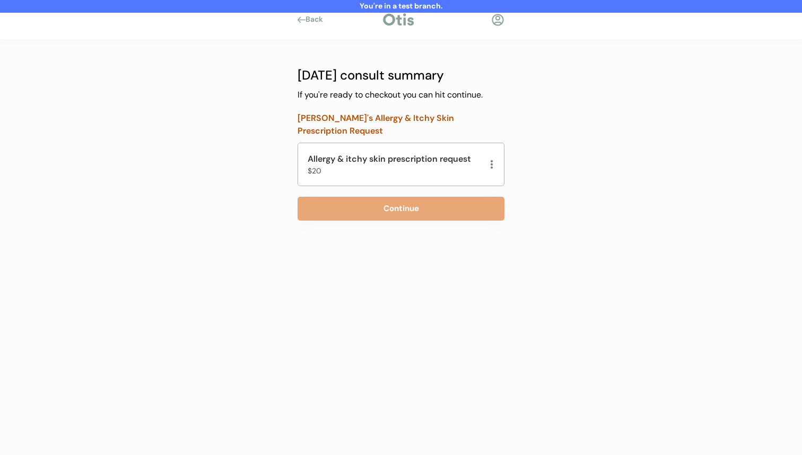
click at [380, 229] on div "NEW CONSULT Itchy Skin and Allergy Visit Our itchy skin and allergy visits cost…" at bounding box center [400, 172] width 239 height 265
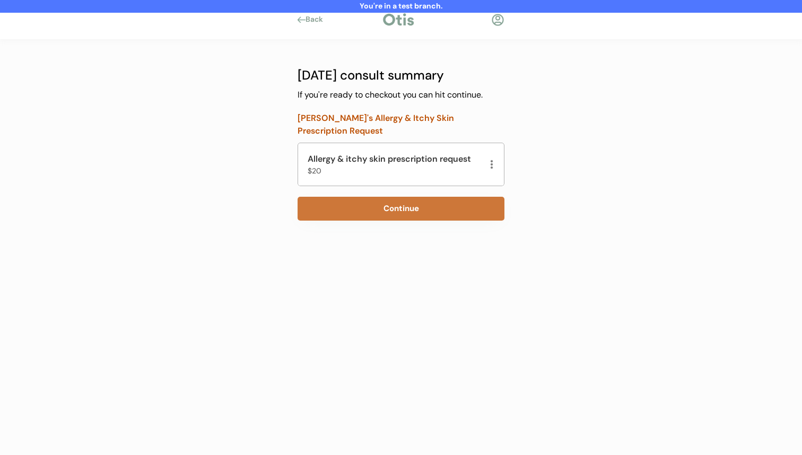
click at [383, 214] on button "Continue" at bounding box center [400, 209] width 207 height 24
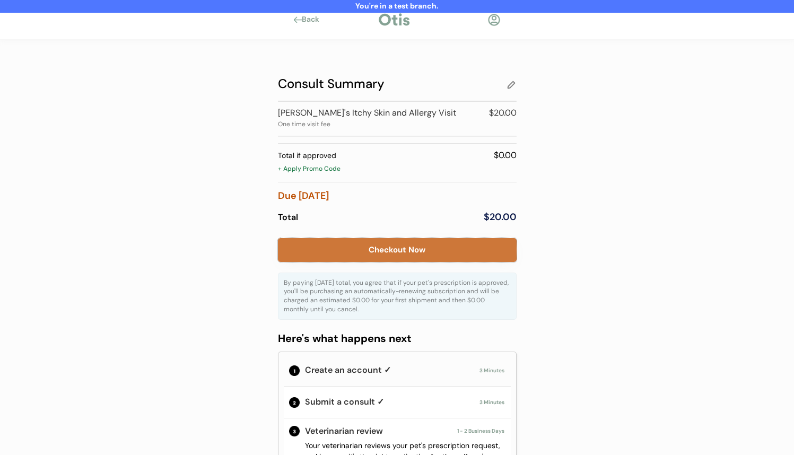
click at [424, 249] on button "Checkout Now" at bounding box center [397, 250] width 239 height 24
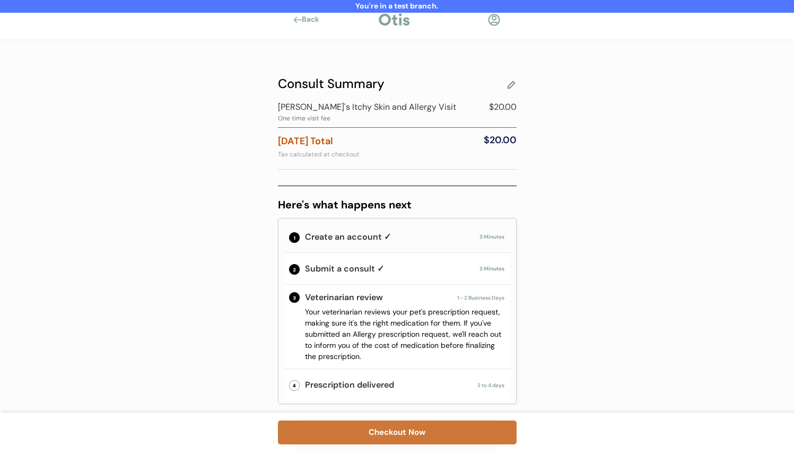
click at [406, 429] on button "Checkout Now" at bounding box center [397, 432] width 239 height 24
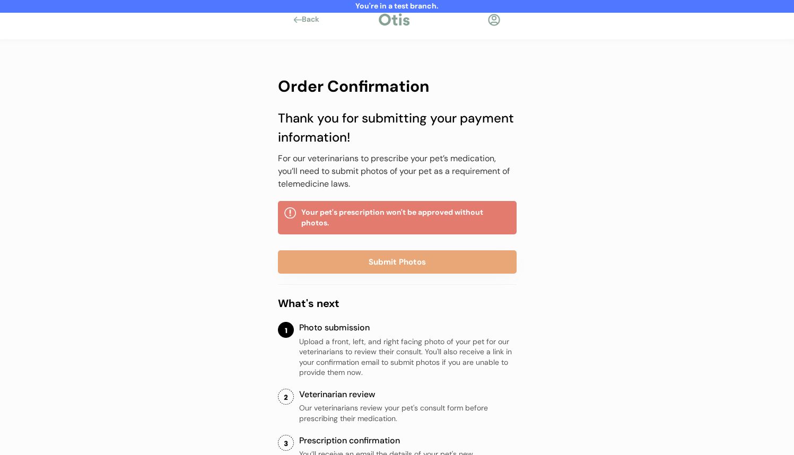
click at [492, 19] on div at bounding box center [493, 19] width 13 height 13
